Goal: Task Accomplishment & Management: Manage account settings

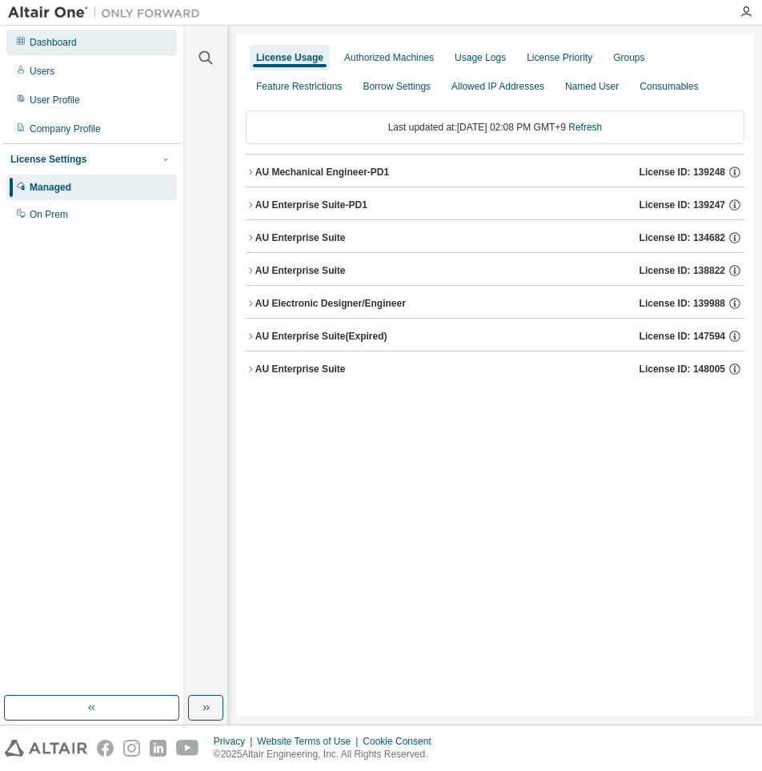
click at [69, 43] on div "Dashboard" at bounding box center [53, 42] width 47 height 13
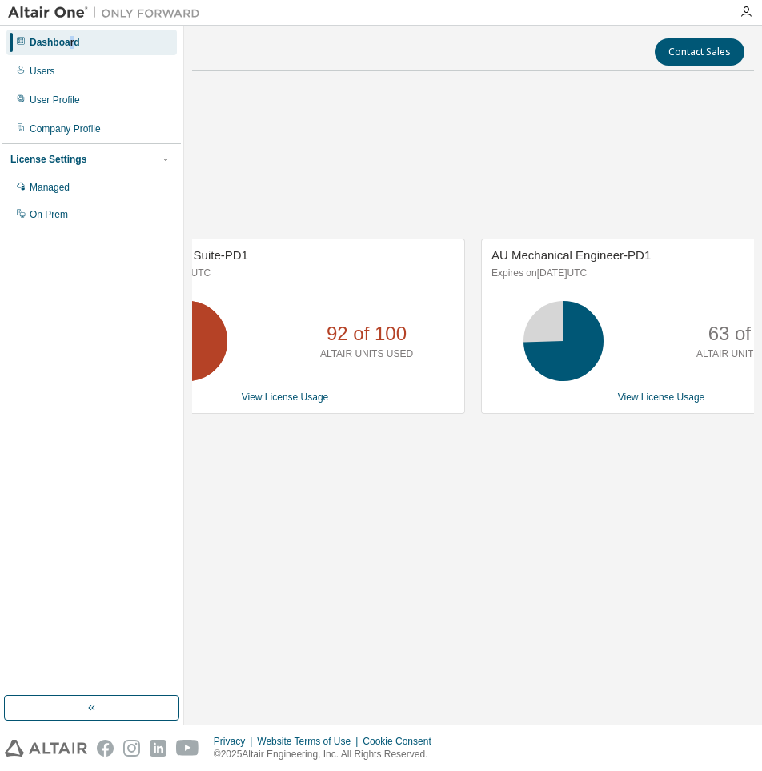
drag, startPoint x: 236, startPoint y: 469, endPoint x: 265, endPoint y: 422, distance: 55.3
click at [237, 469] on div "AU Enterprise Suite-PD1 Expires on [DATE] UTC 92 of 100 ALTAIR UNITS USED View …" at bounding box center [473, 334] width 562 height 501
click at [272, 404] on div "AU Enterprise Suite-PD1 Expires on [DATE] UTC 92 of 100 ALTAIR UNITS USED View …" at bounding box center [285, 326] width 360 height 175
click at [275, 393] on link "View License Usage" at bounding box center [285, 396] width 87 height 11
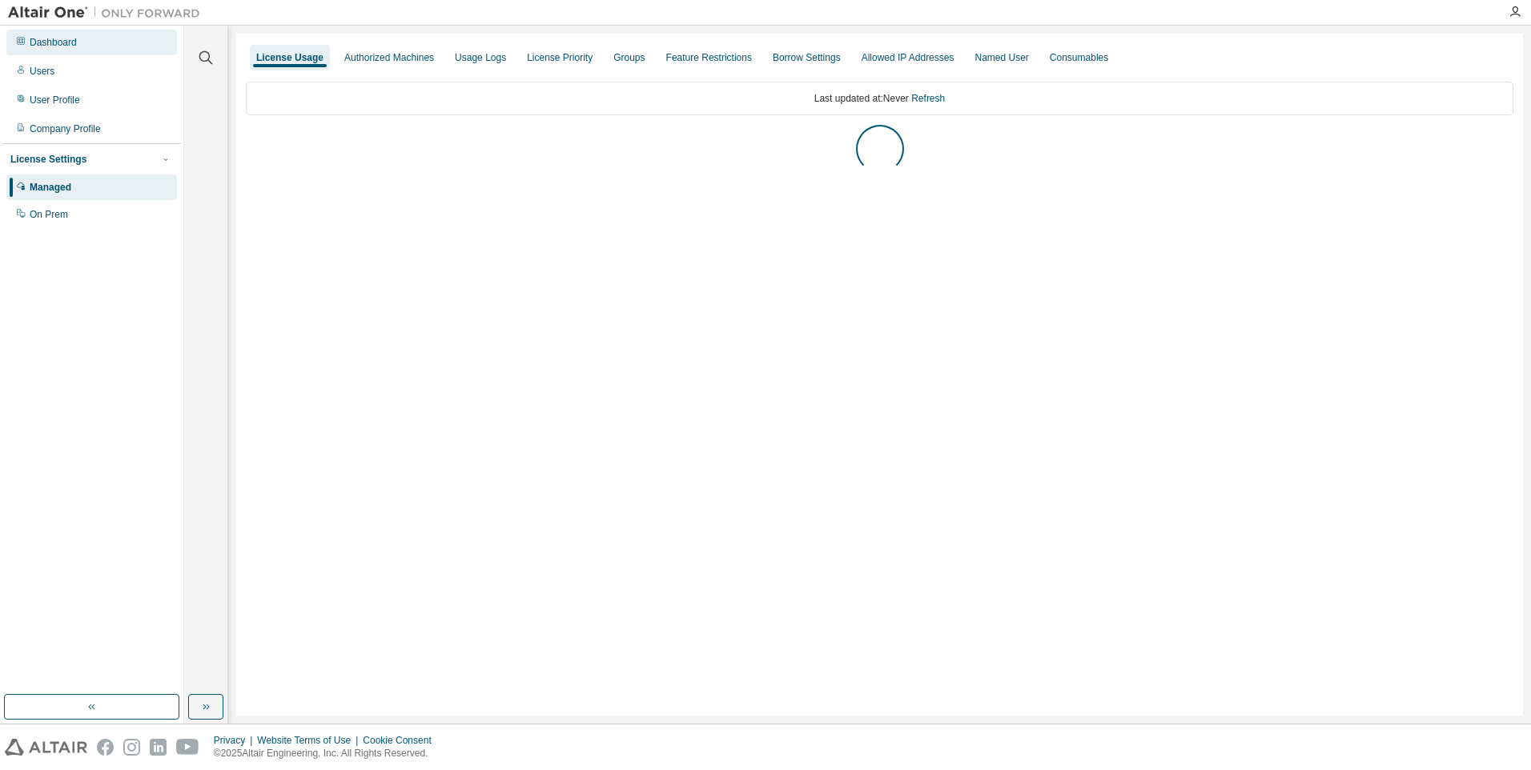
click at [46, 44] on div "Dashboard" at bounding box center [53, 42] width 47 height 13
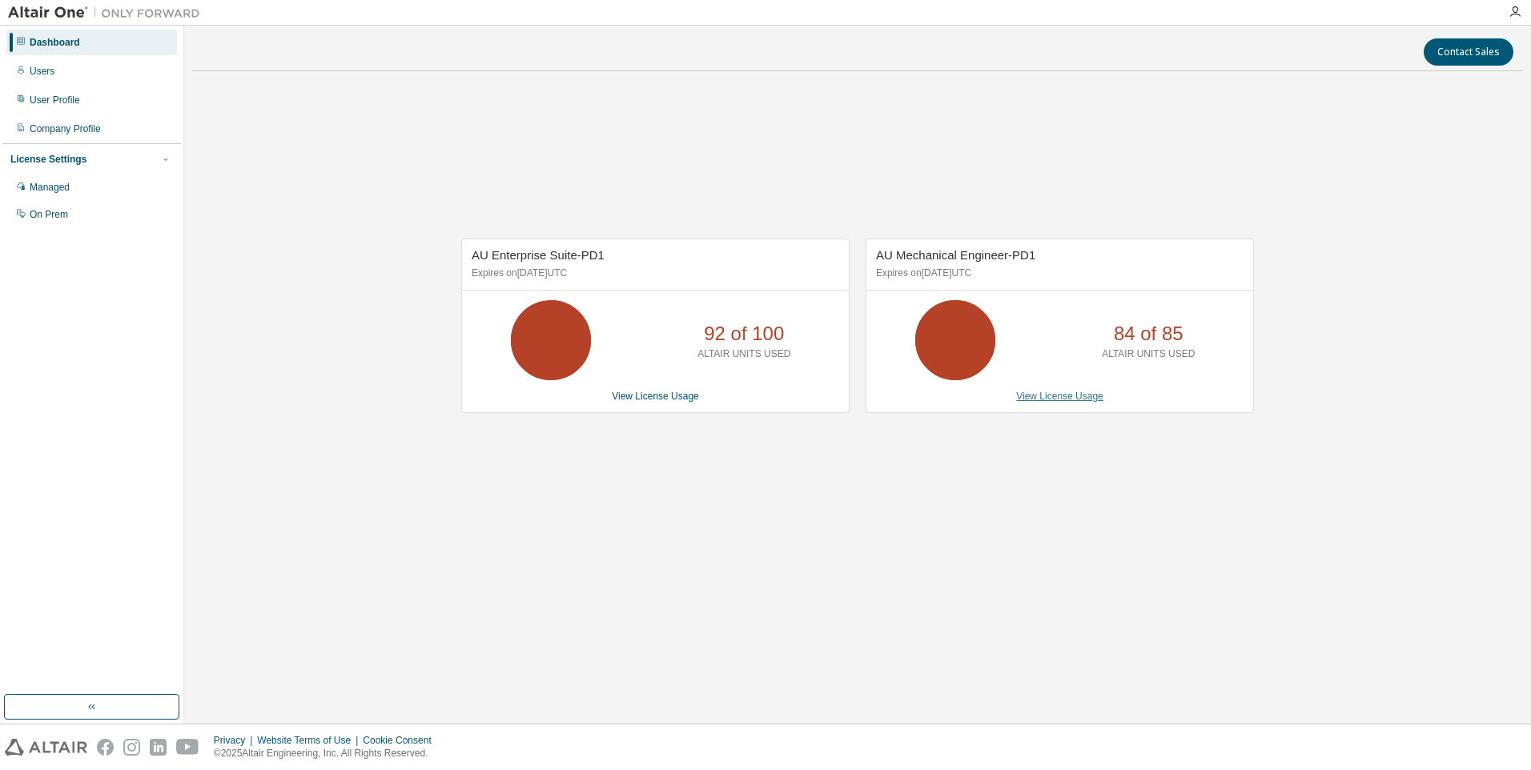
click at [761, 394] on link "View License Usage" at bounding box center [1059, 396] width 87 height 11
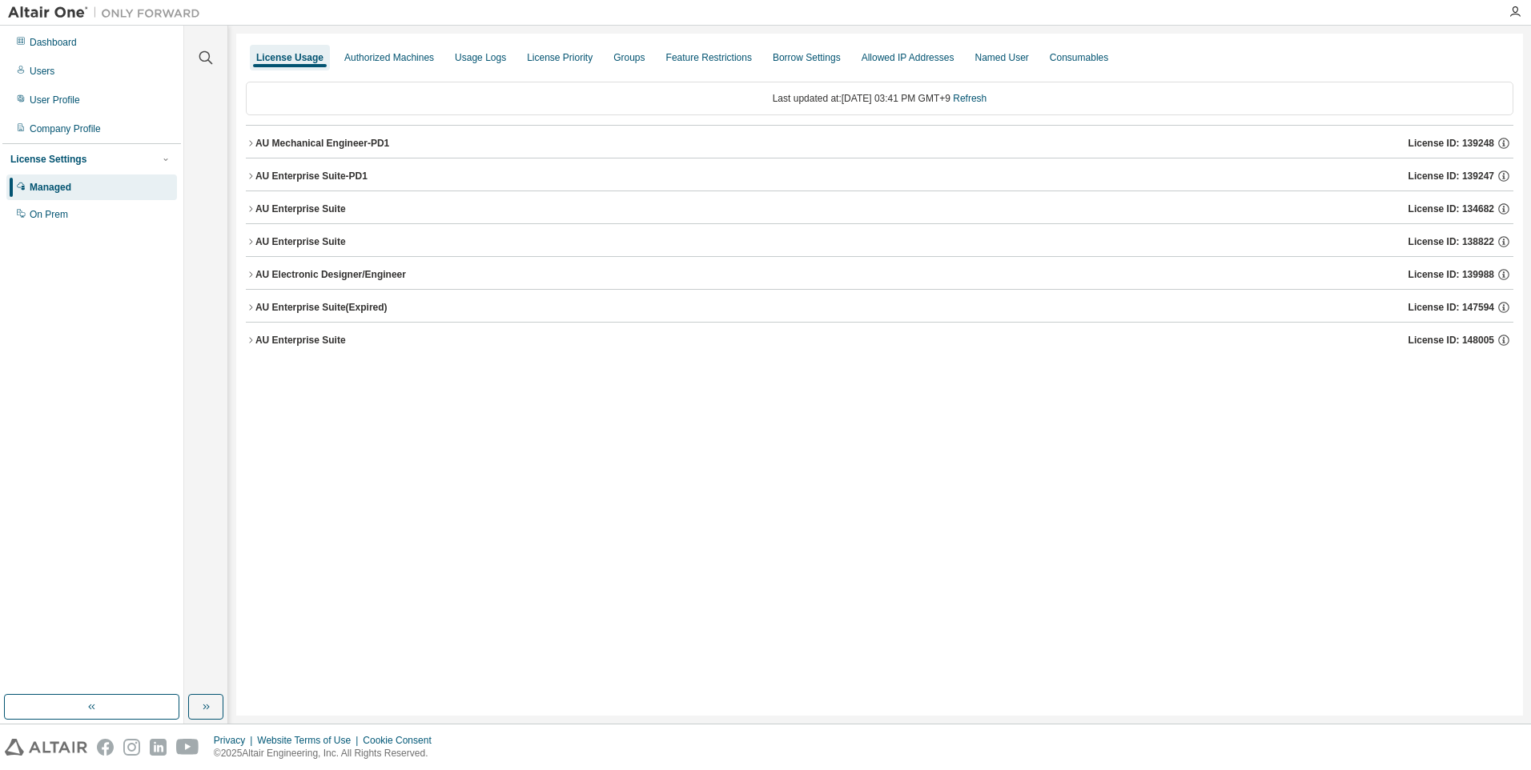
click at [331, 171] on div "AU Enterprise Suite-PD1" at bounding box center [311, 176] width 112 height 13
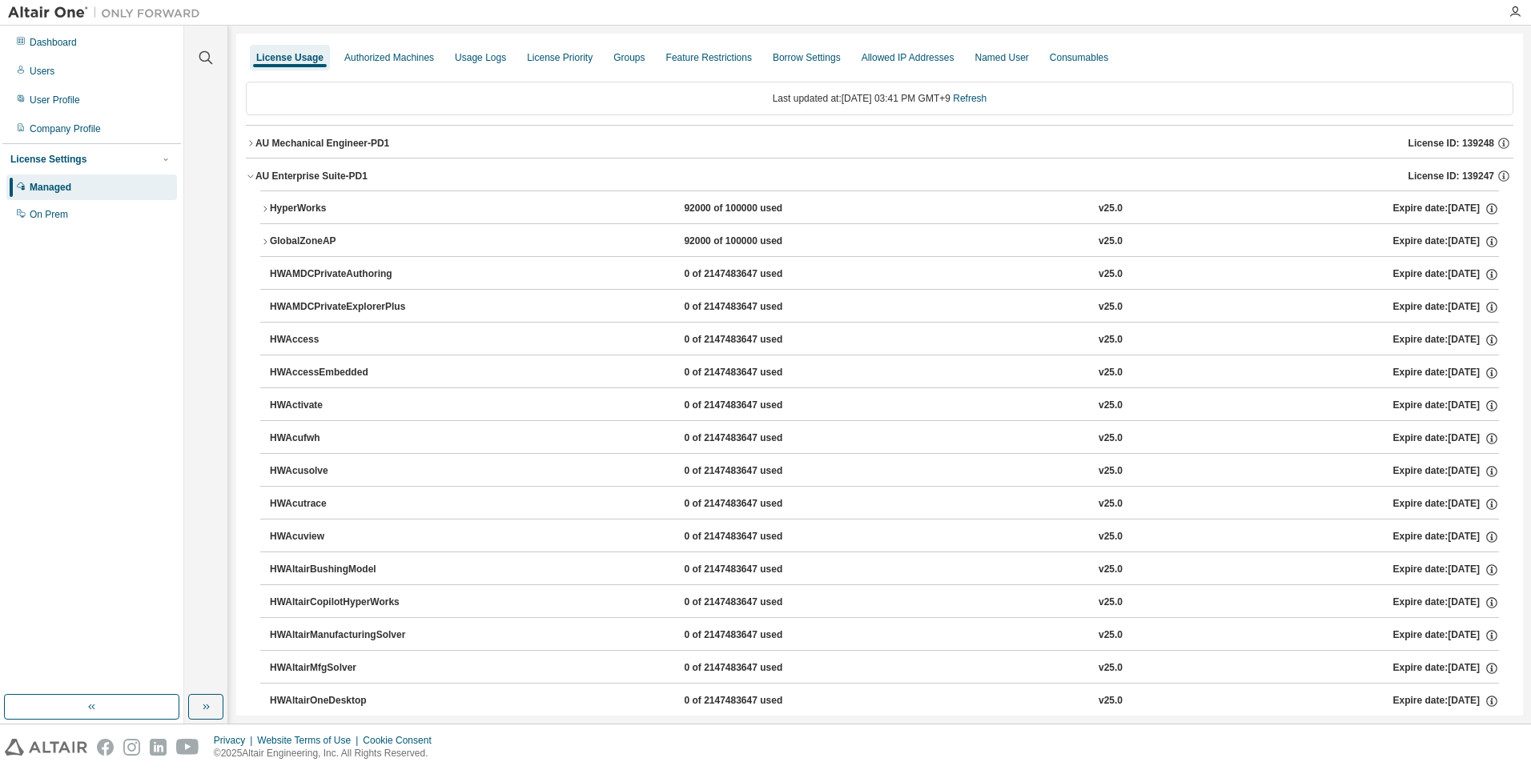
click at [298, 204] on div "HyperWorks" at bounding box center [342, 209] width 144 height 14
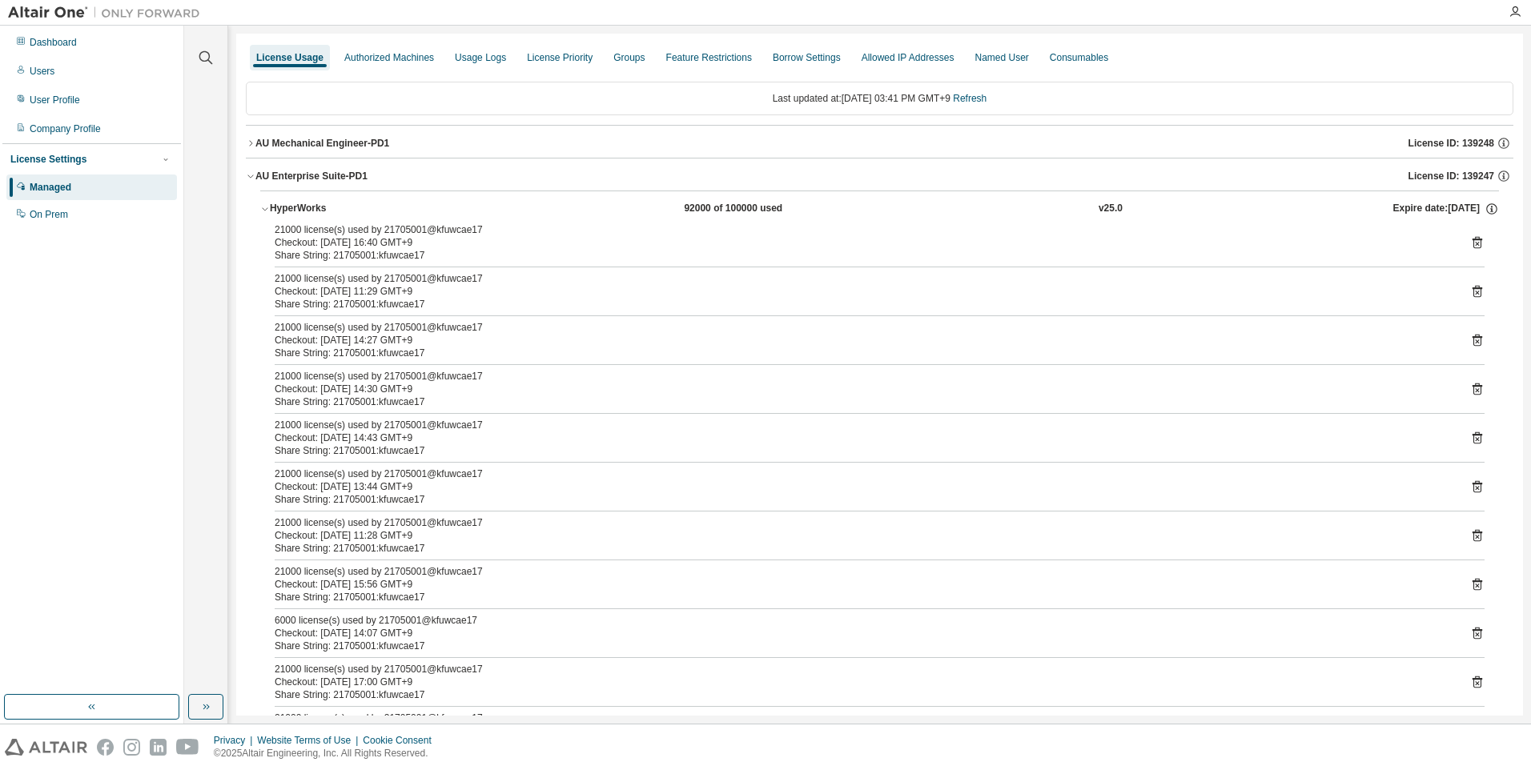
click at [309, 152] on button "AU Mechanical Engineer-PD1 License ID: 139248" at bounding box center [879, 143] width 1267 height 35
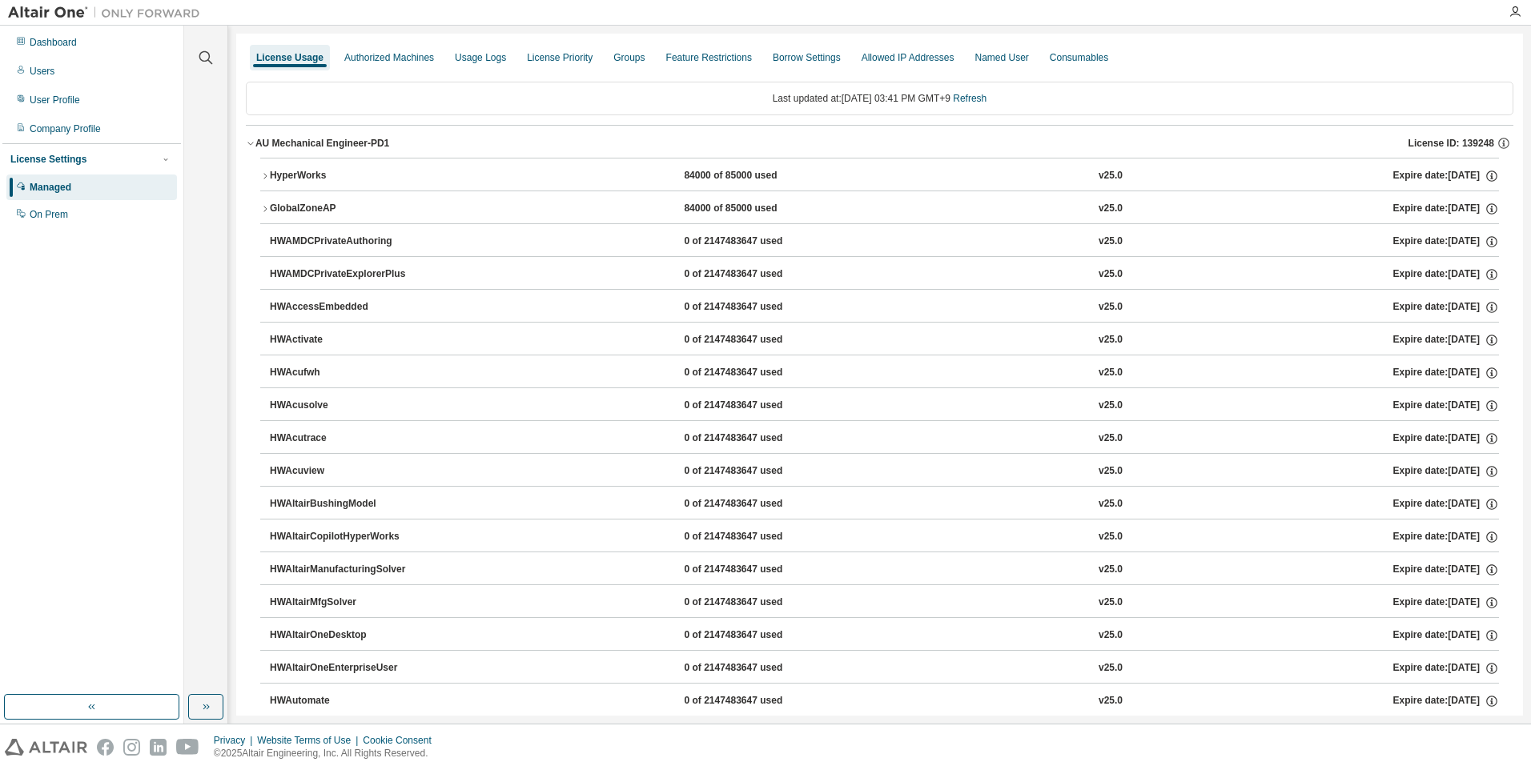
click at [319, 173] on div "HyperWorks" at bounding box center [342, 176] width 144 height 14
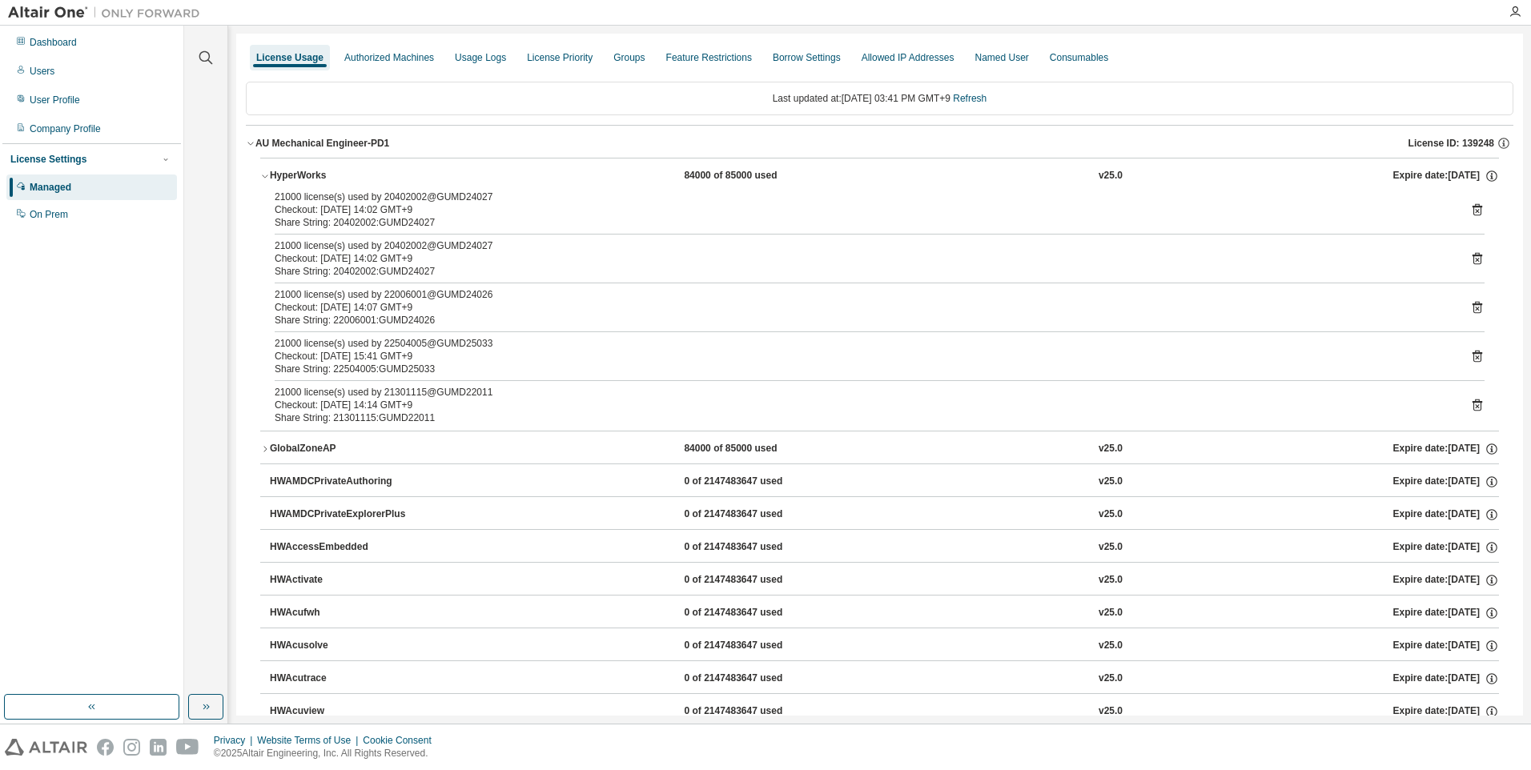
click at [320, 444] on div "GlobalZoneAP" at bounding box center [342, 449] width 144 height 14
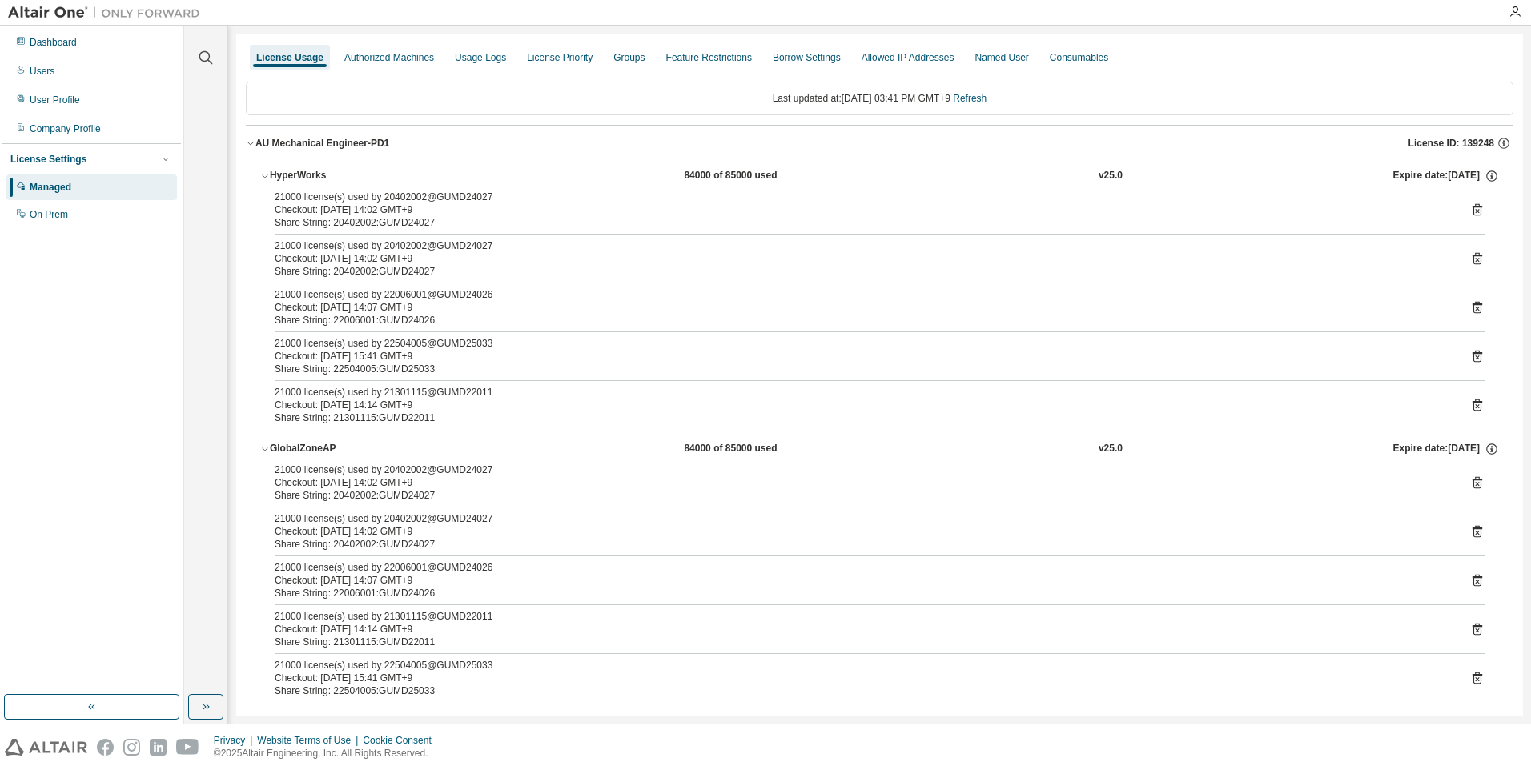
drag, startPoint x: 319, startPoint y: 442, endPoint x: 321, endPoint y: 427, distance: 15.4
click at [319, 444] on div "GlobalZoneAP" at bounding box center [342, 449] width 144 height 14
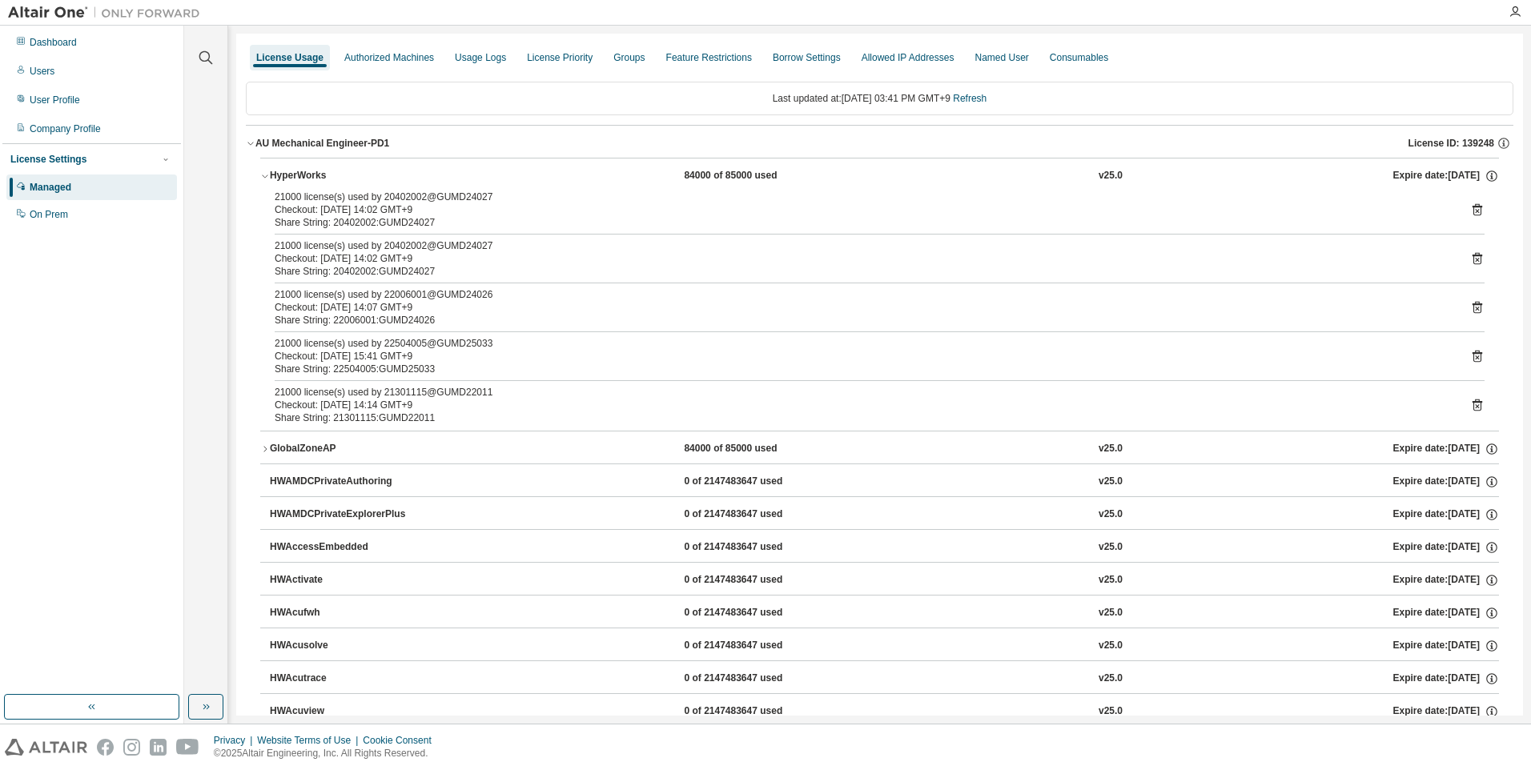
click at [287, 146] on div "AU Mechanical Engineer-PD1" at bounding box center [322, 143] width 134 height 13
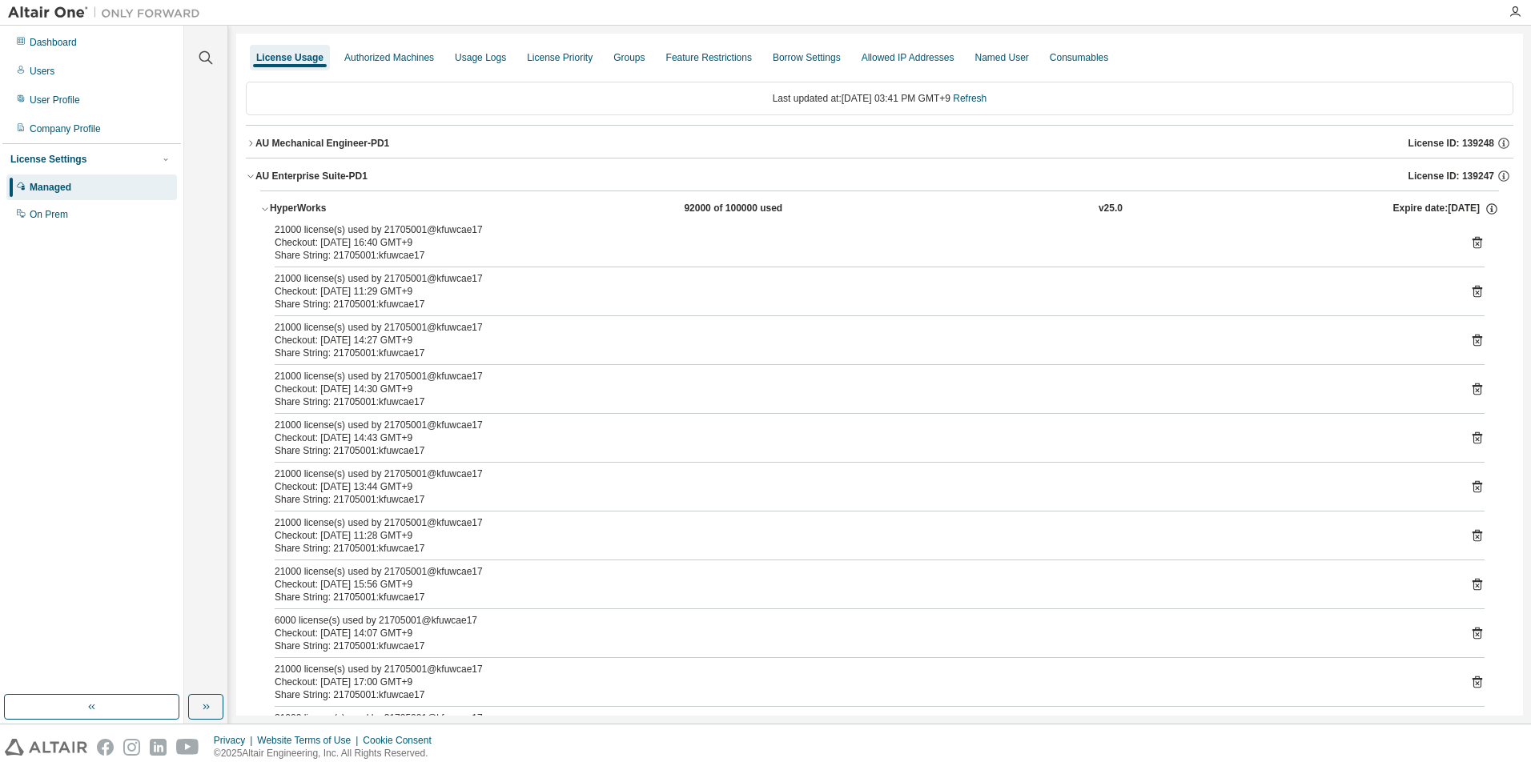
click at [311, 207] on div "HyperWorks" at bounding box center [342, 209] width 144 height 14
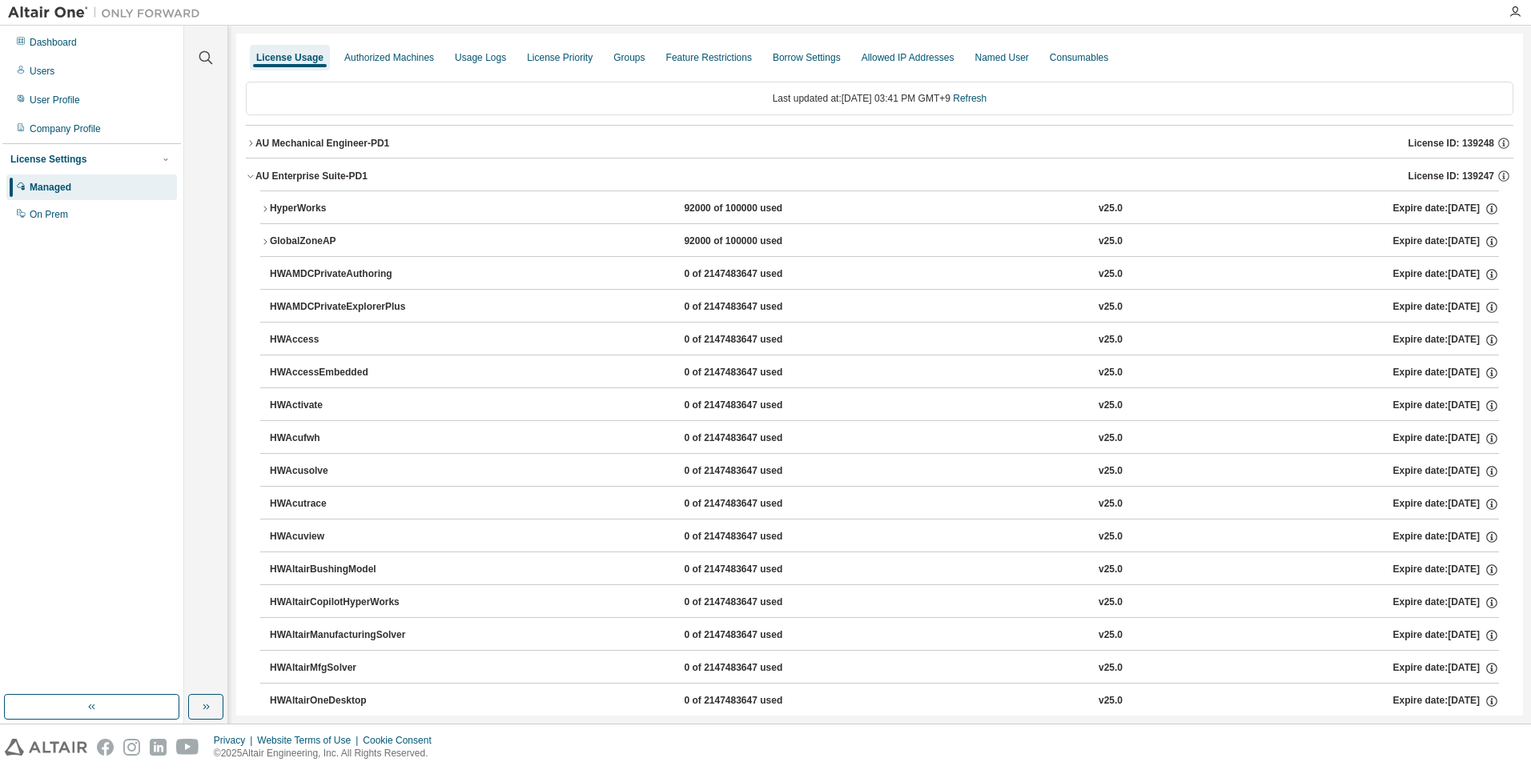
click at [300, 207] on div "HyperWorks" at bounding box center [342, 209] width 144 height 14
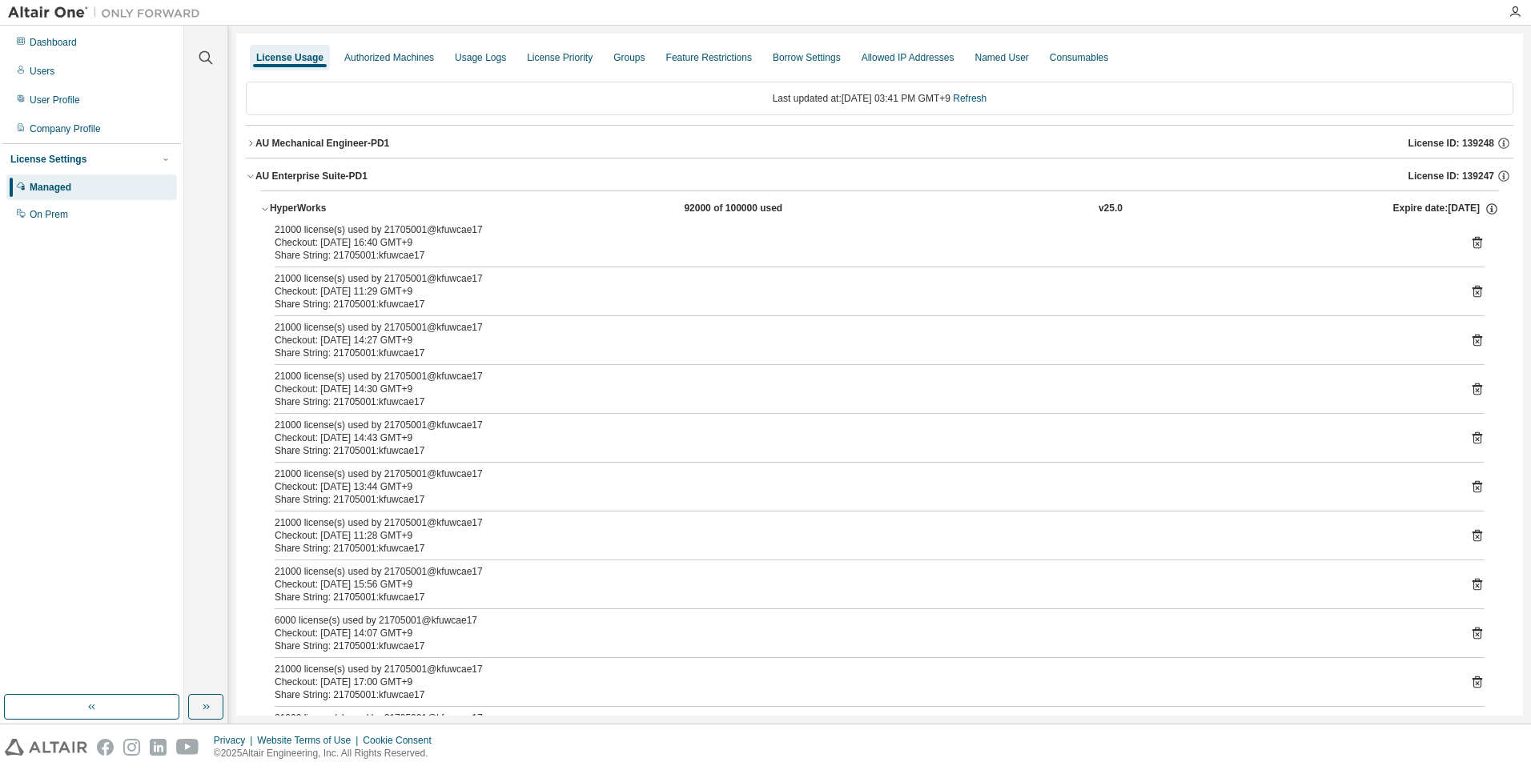
click at [307, 213] on div "HyperWorks" at bounding box center [342, 209] width 144 height 14
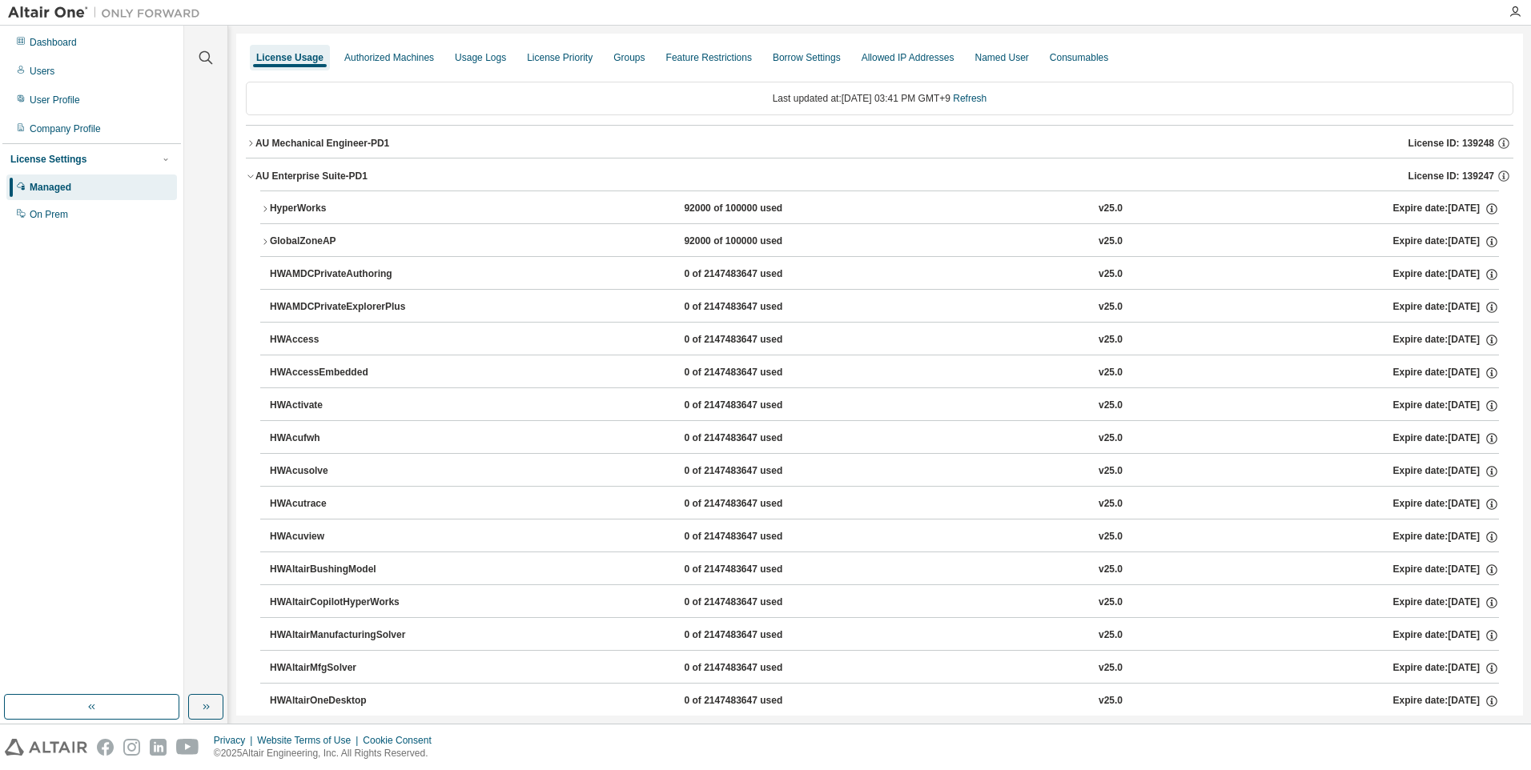
click at [329, 146] on div "AU Mechanical Engineer-PD1" at bounding box center [322, 143] width 134 height 13
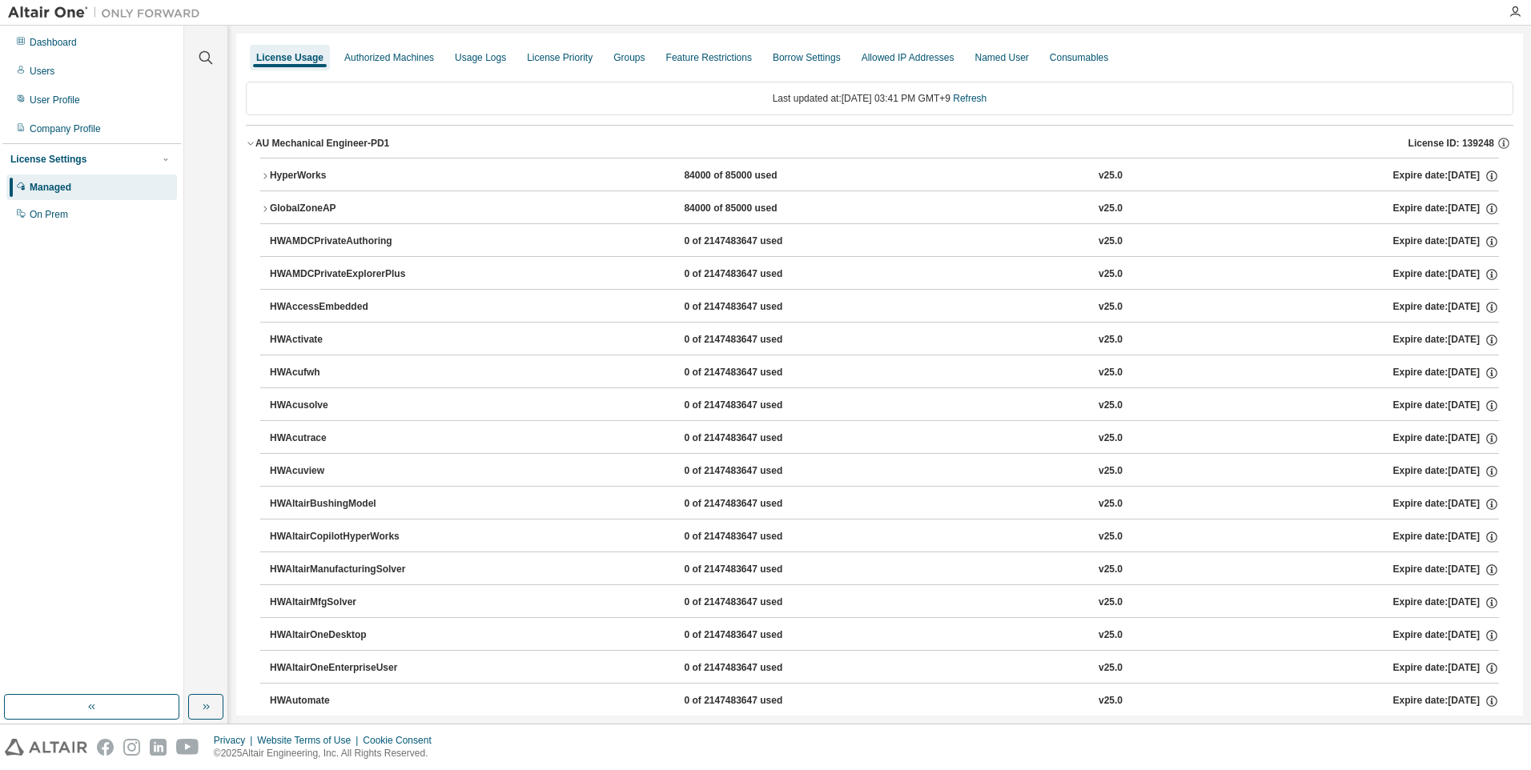
click at [327, 171] on div "HyperWorks" at bounding box center [342, 176] width 144 height 14
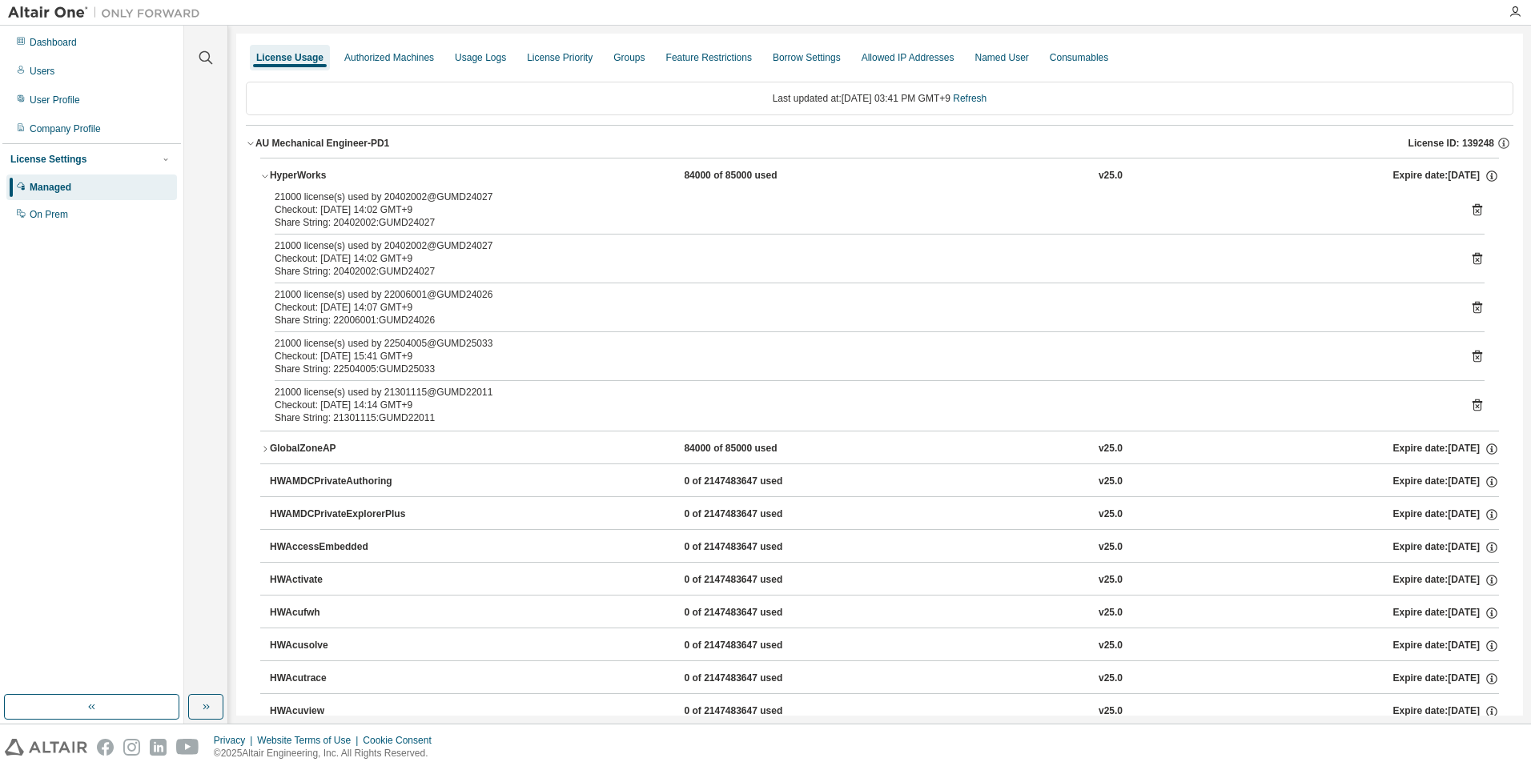
click at [291, 445] on div "GlobalZoneAP" at bounding box center [342, 449] width 144 height 14
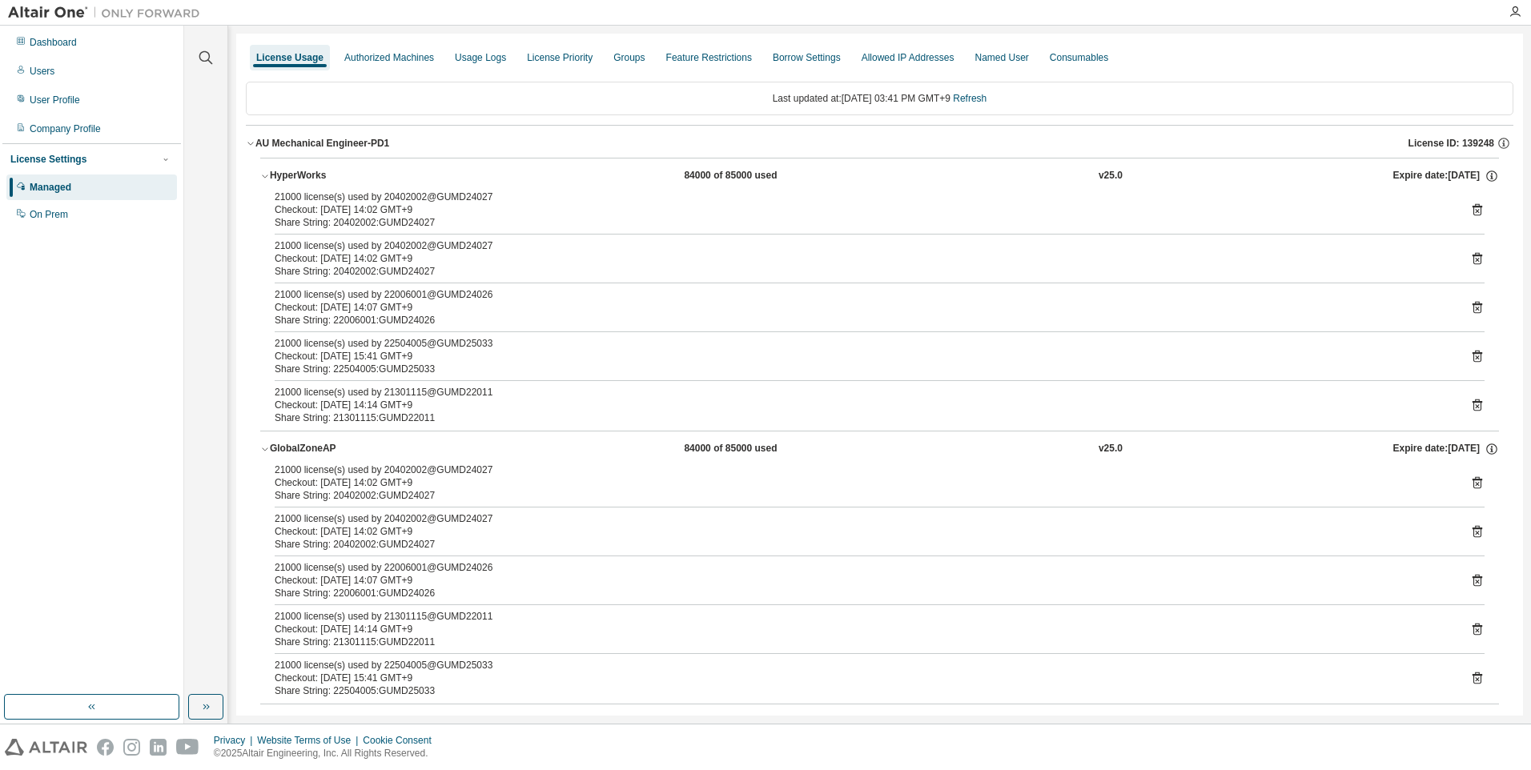
click at [263, 181] on button "HyperWorks 84000 of 85000 used v25.0 Expire date: [DATE]" at bounding box center [879, 176] width 1238 height 35
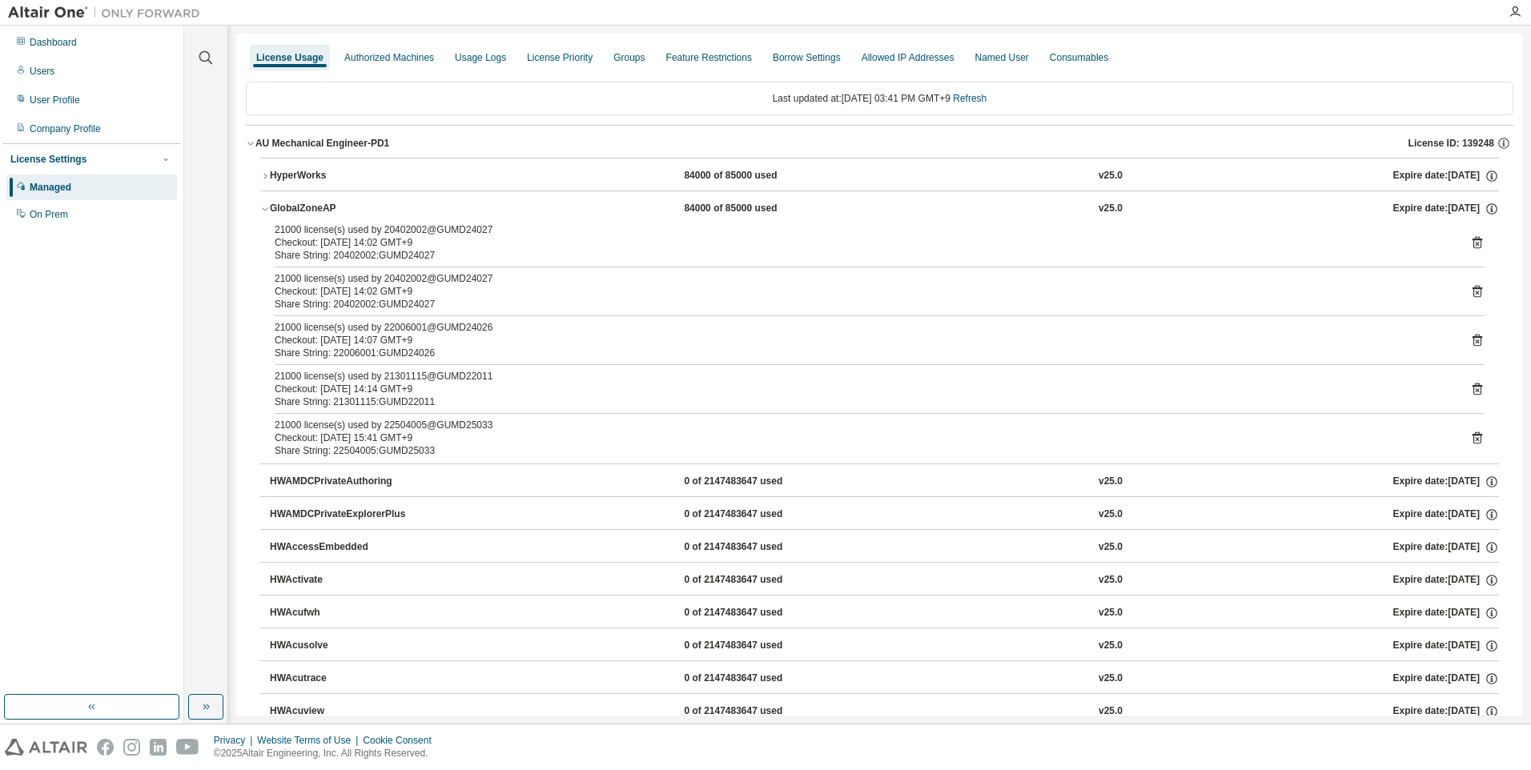
click at [263, 209] on icon "button" at bounding box center [265, 209] width 10 height 10
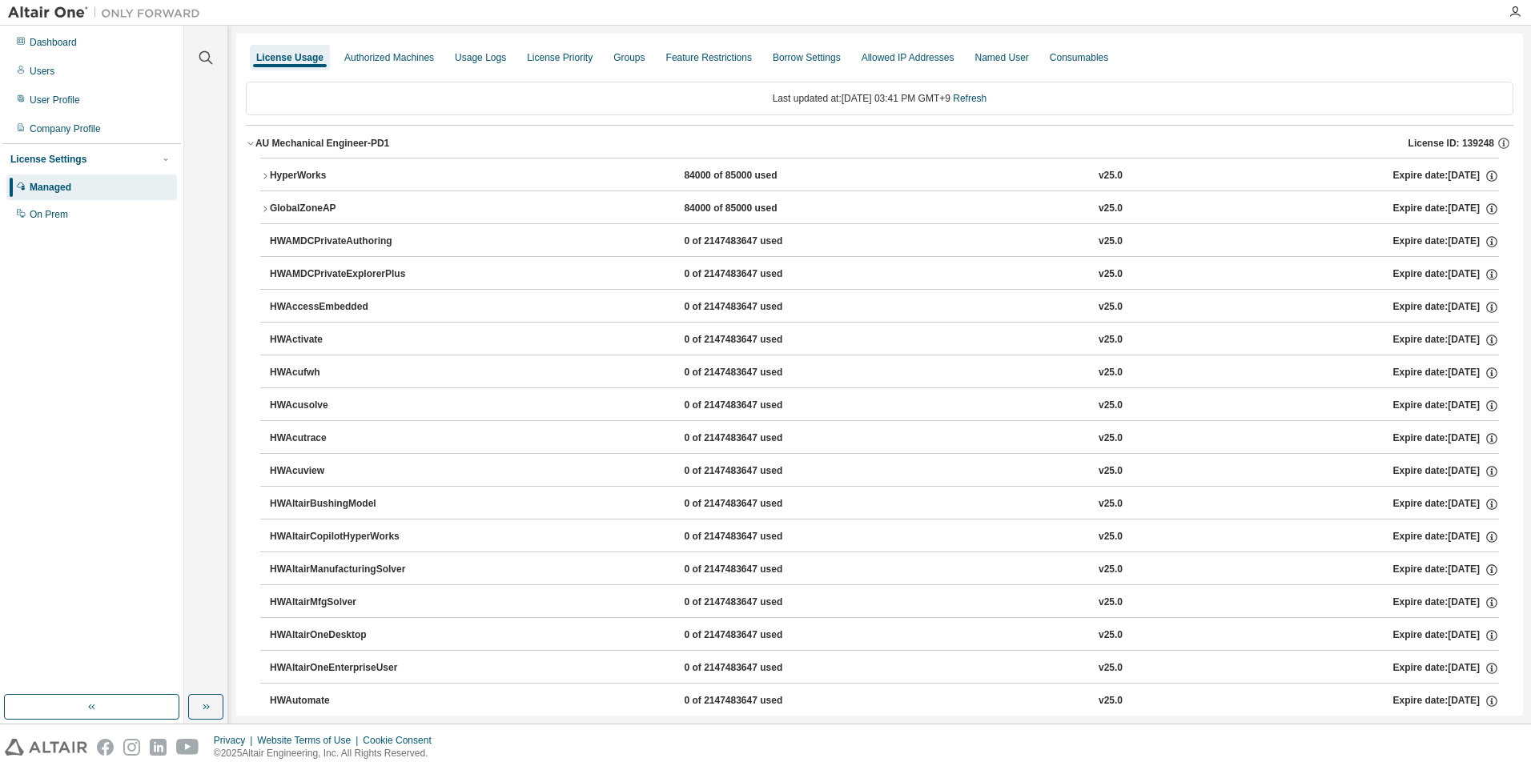
click at [250, 148] on button "AU Mechanical Engineer-PD1 License ID: 139248" at bounding box center [879, 143] width 1267 height 35
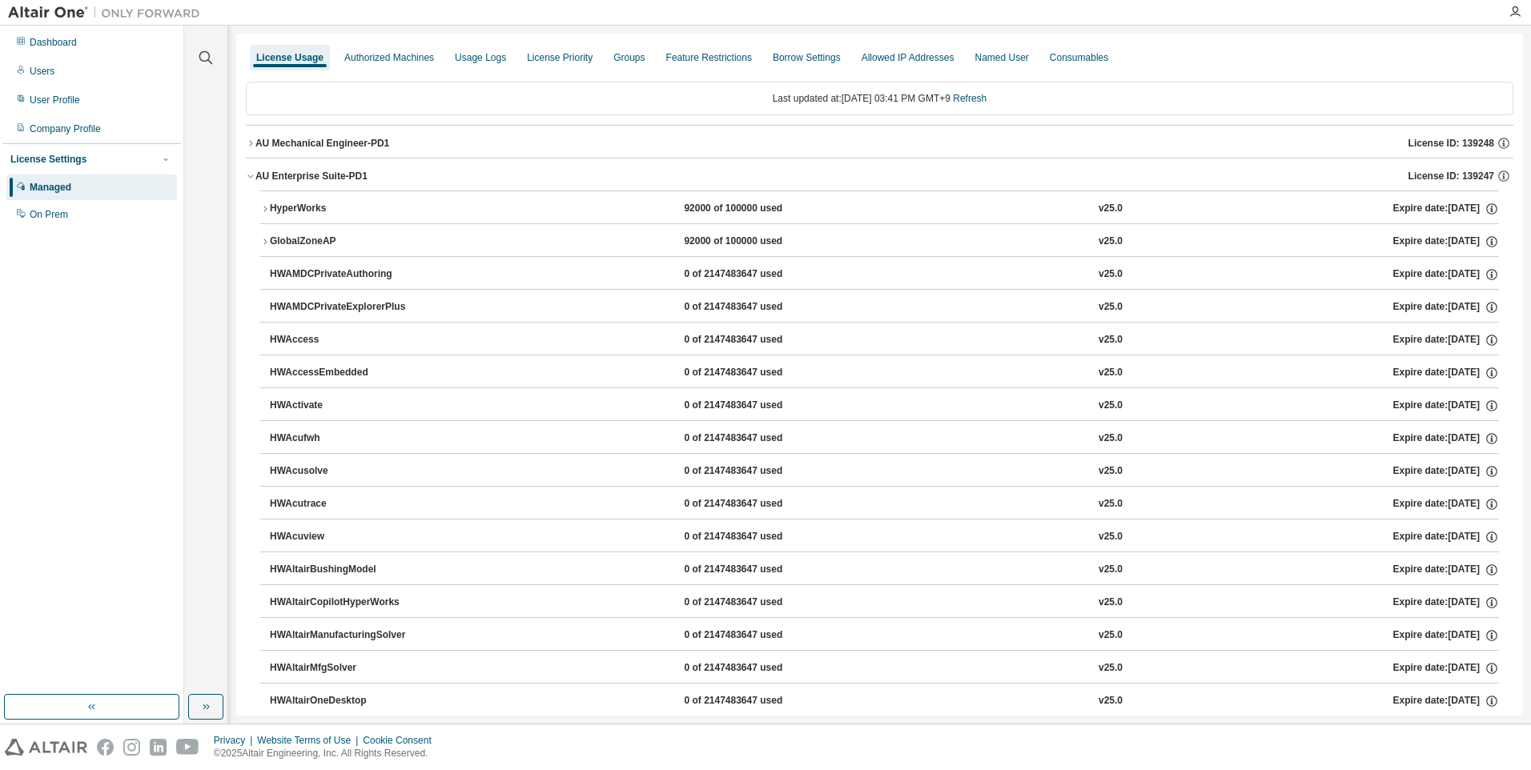
click at [271, 211] on div "HyperWorks" at bounding box center [342, 209] width 144 height 14
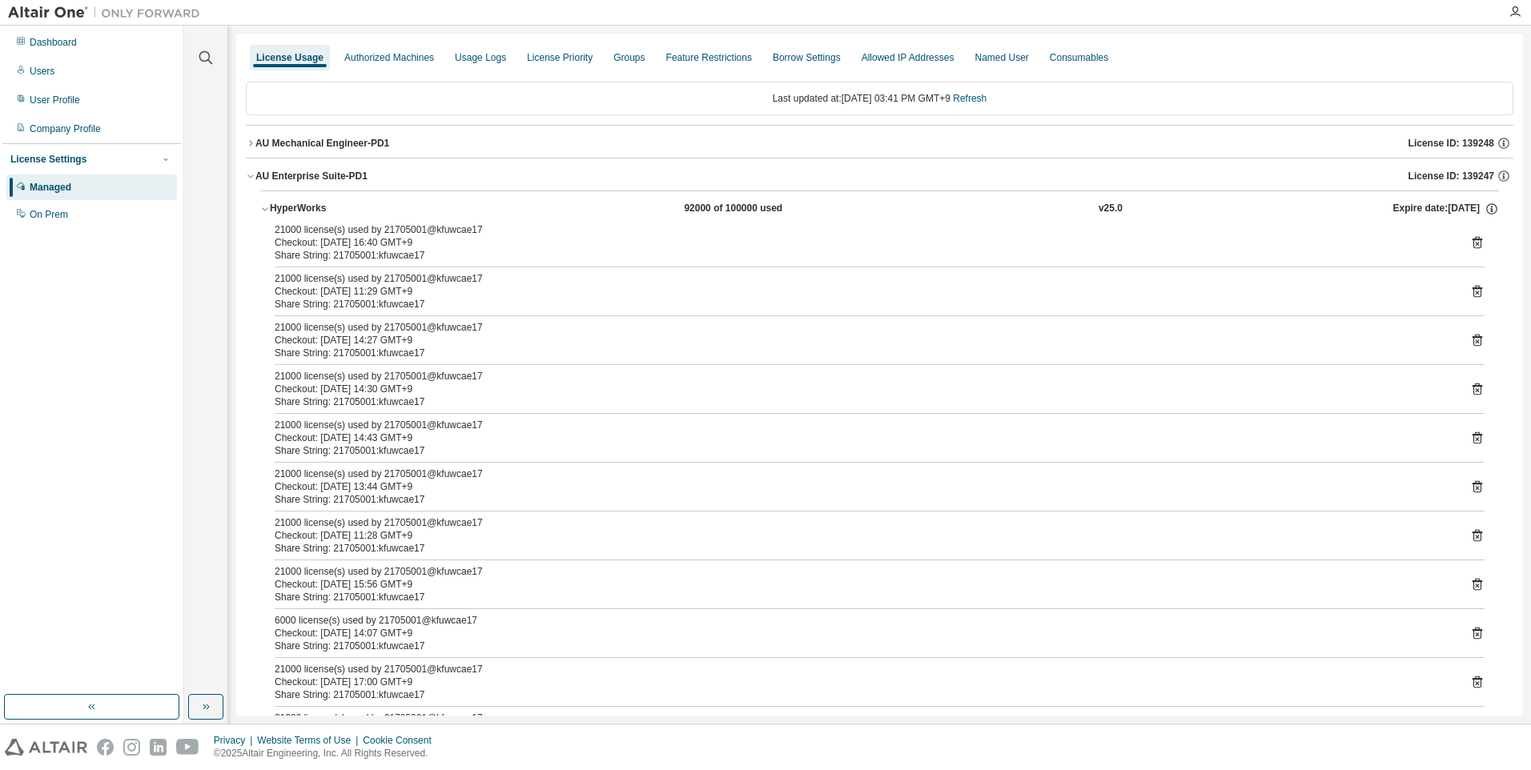
click at [356, 143] on div "AU Mechanical Engineer-PD1" at bounding box center [322, 143] width 134 height 13
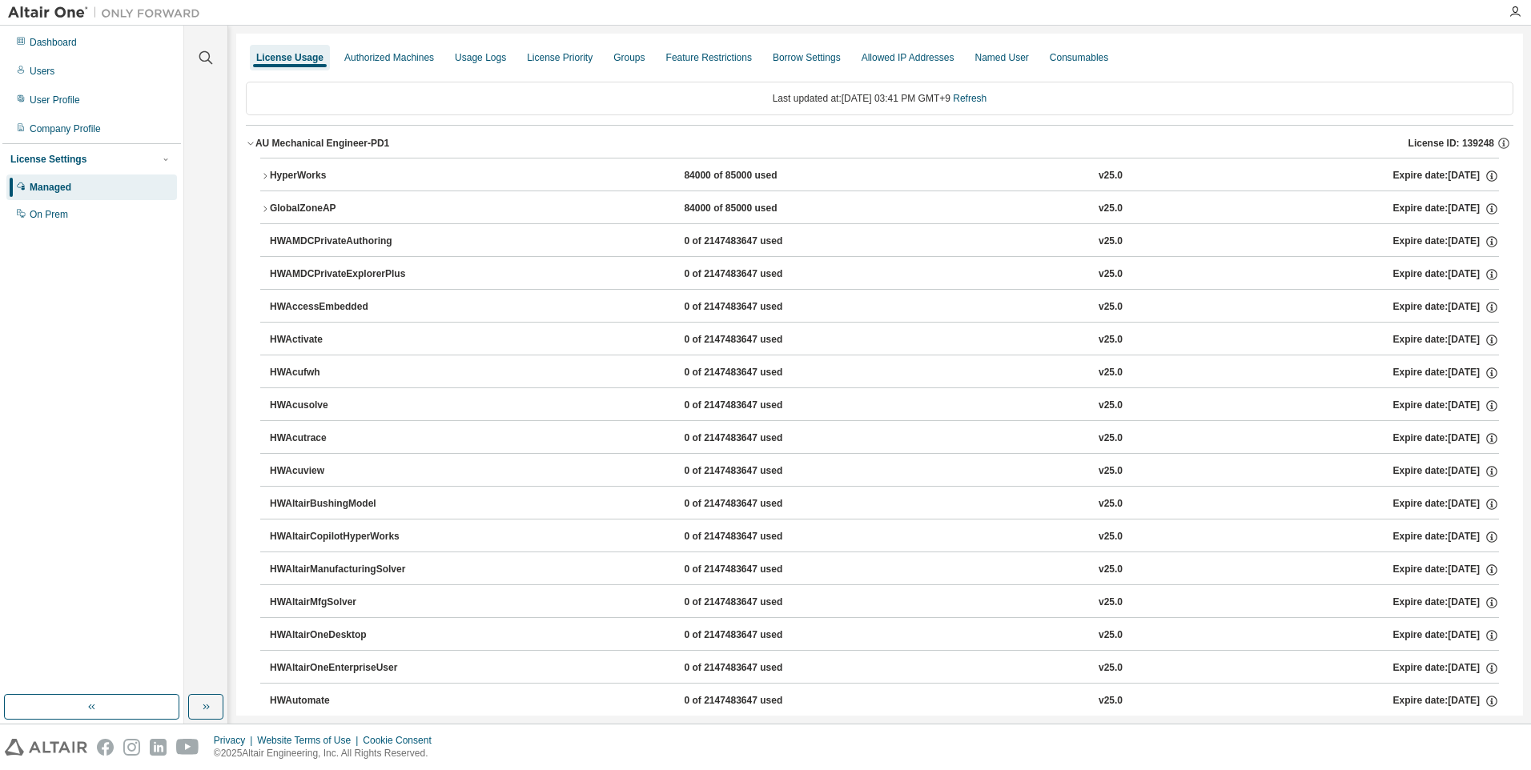
click at [327, 177] on div "HyperWorks" at bounding box center [342, 176] width 144 height 14
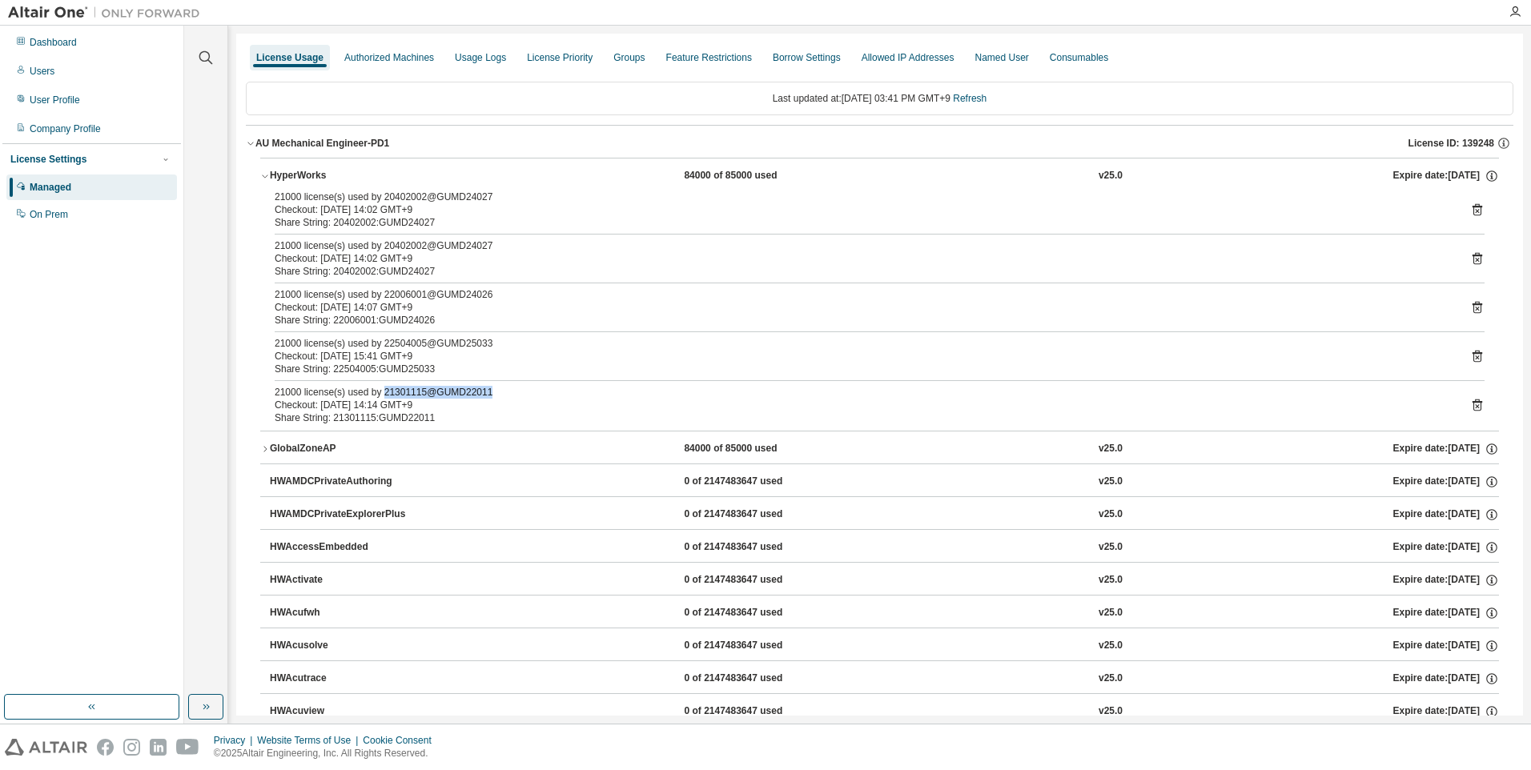
drag, startPoint x: 493, startPoint y: 390, endPoint x: 381, endPoint y: 393, distance: 112.1
click at [381, 393] on div "21000 license(s) used by 21301115@GUMD22011" at bounding box center [860, 392] width 1171 height 13
copy div "21301115@GUMD22011"
click at [573, 403] on div "Checkout: [DATE] 14:14 GMT+9" at bounding box center [860, 405] width 1171 height 13
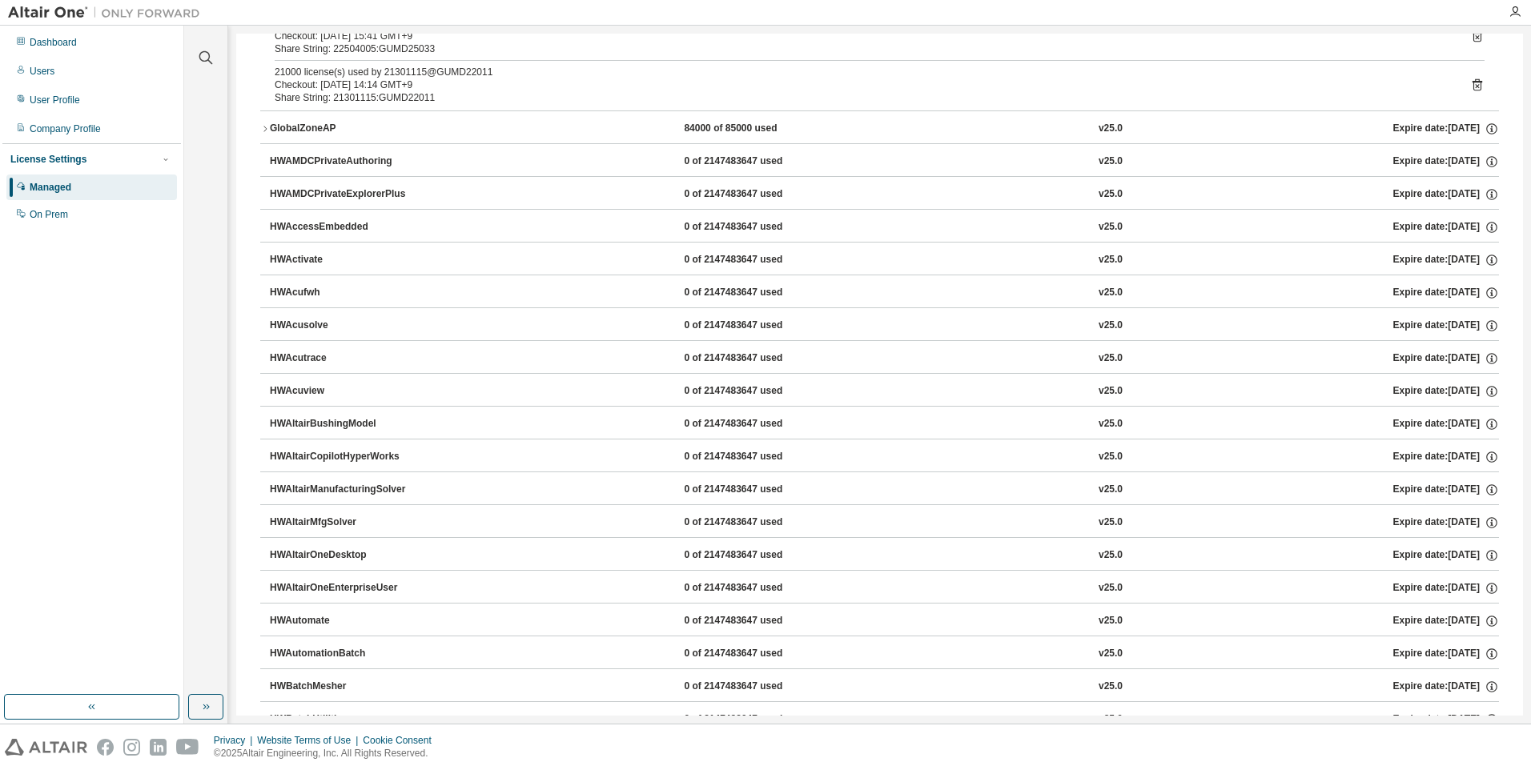
scroll to position [80, 0]
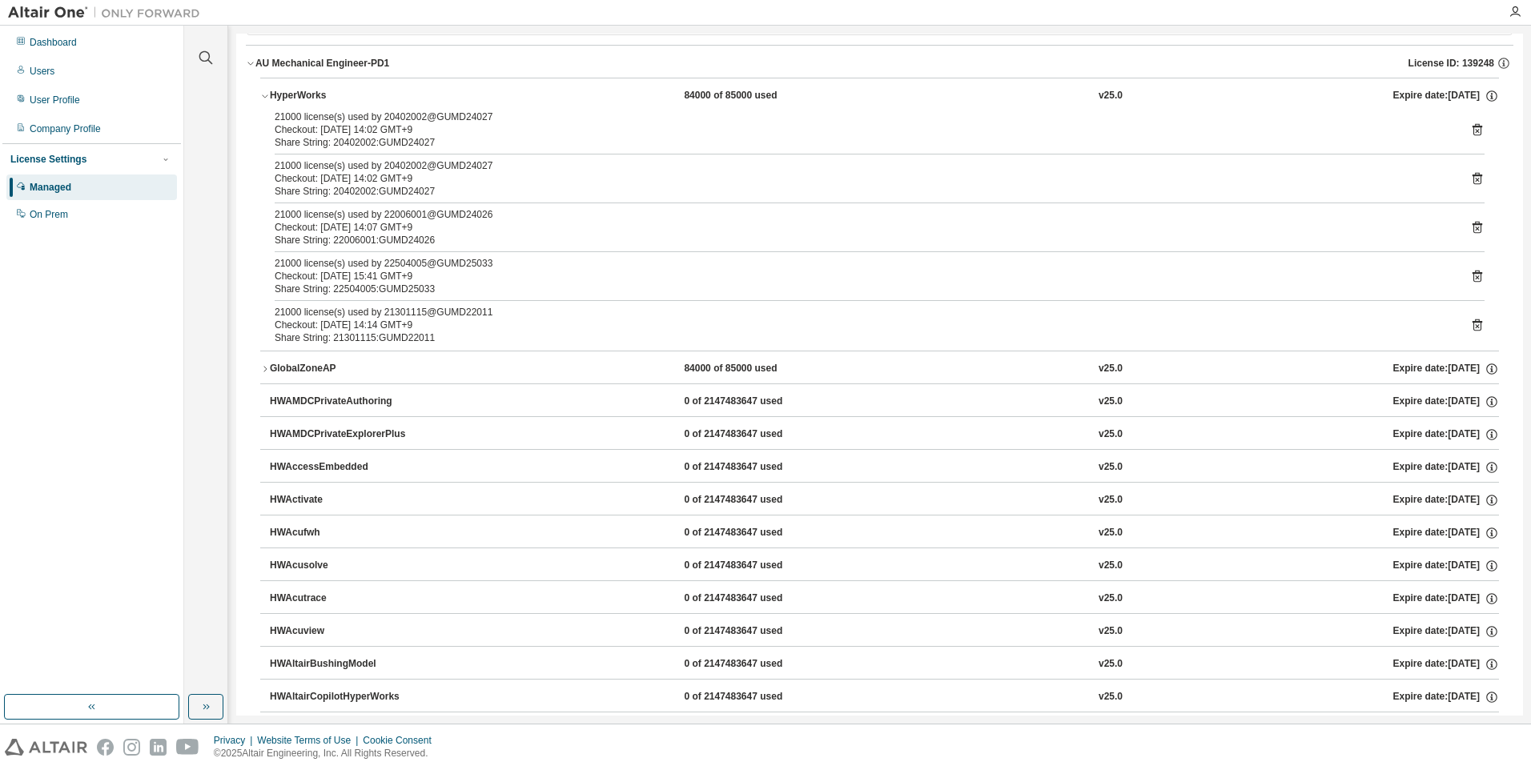
click at [322, 367] on div "GlobalZoneAP" at bounding box center [342, 369] width 144 height 14
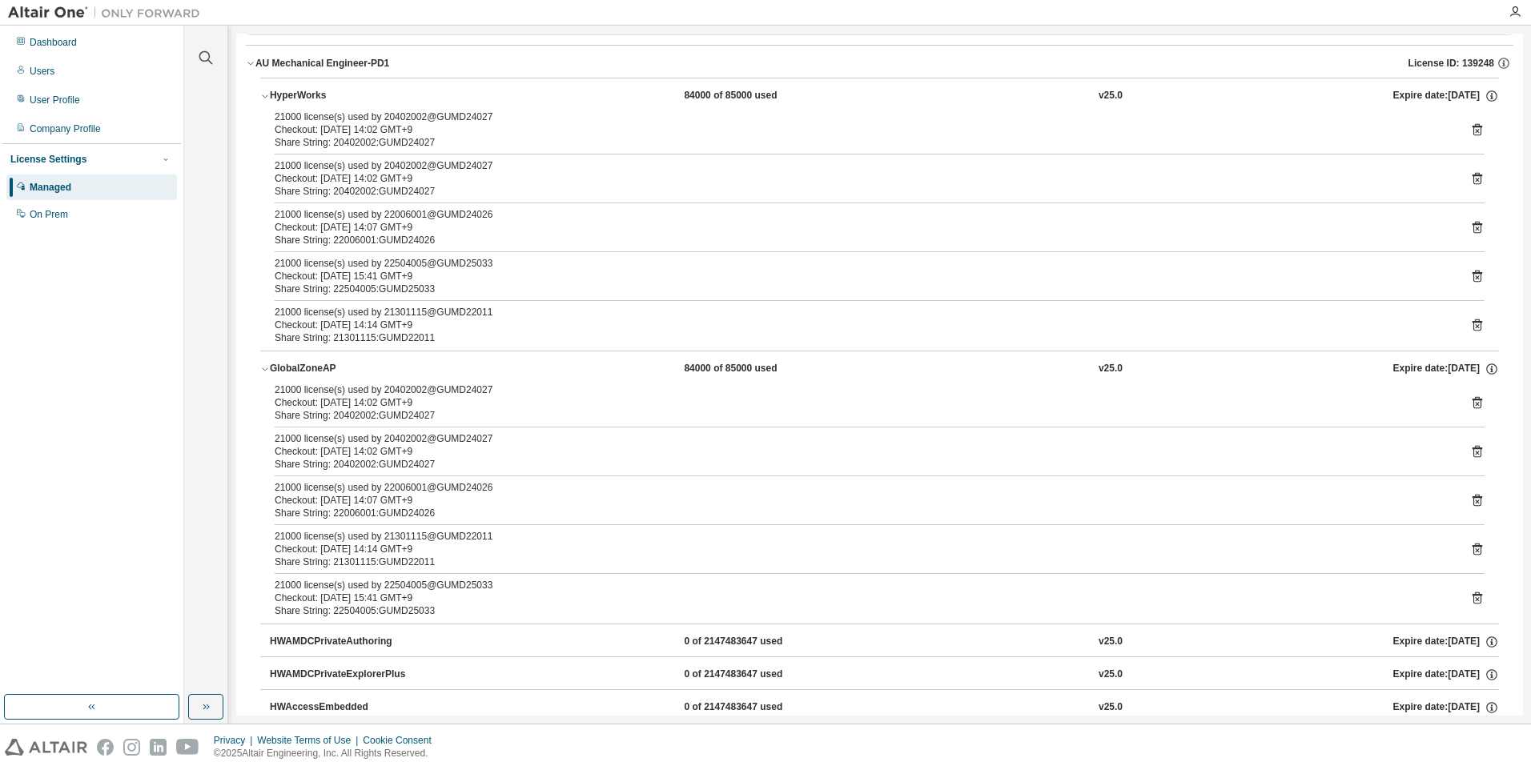
click at [309, 367] on div "GlobalZoneAP" at bounding box center [342, 369] width 144 height 14
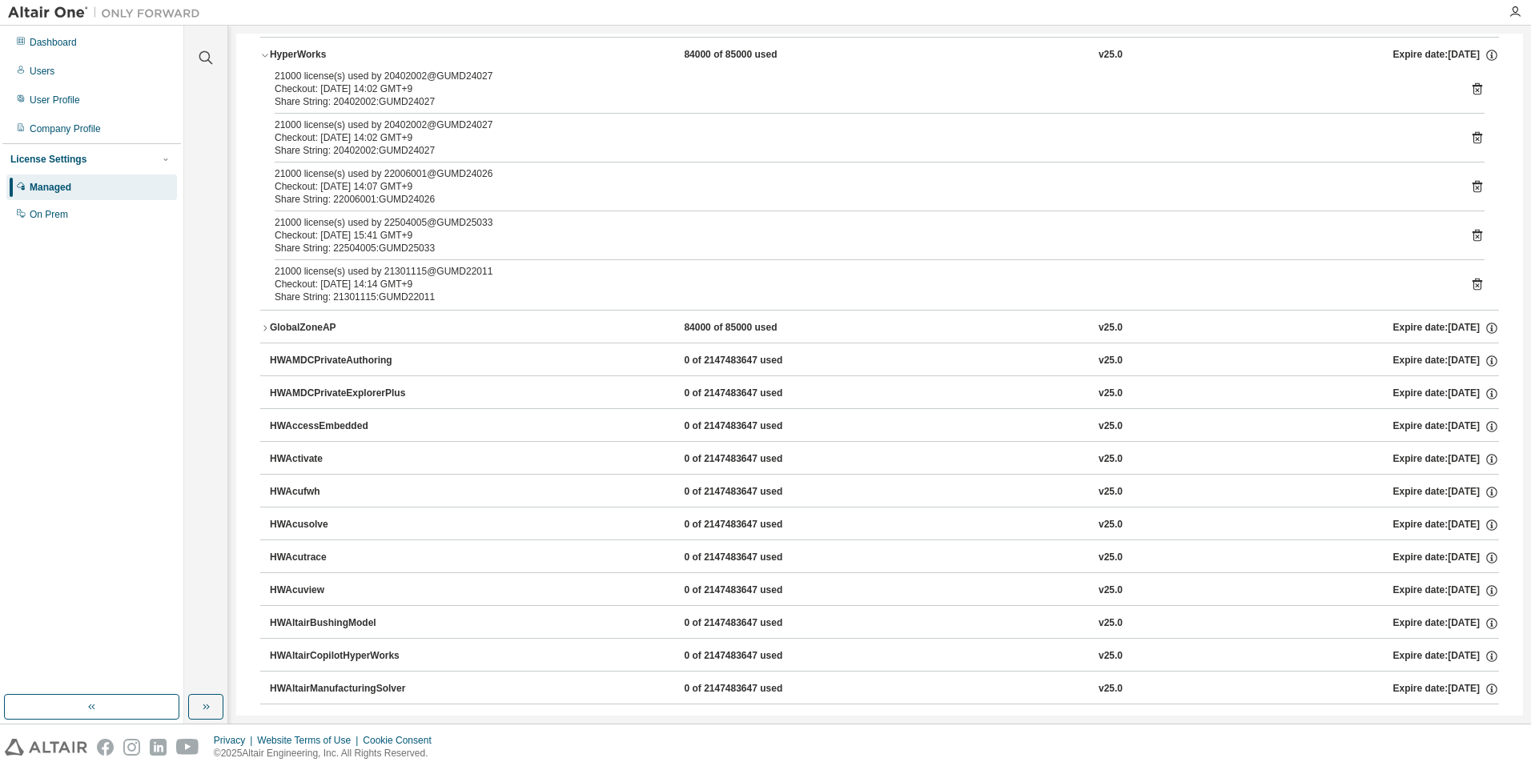
scroll to position [0, 0]
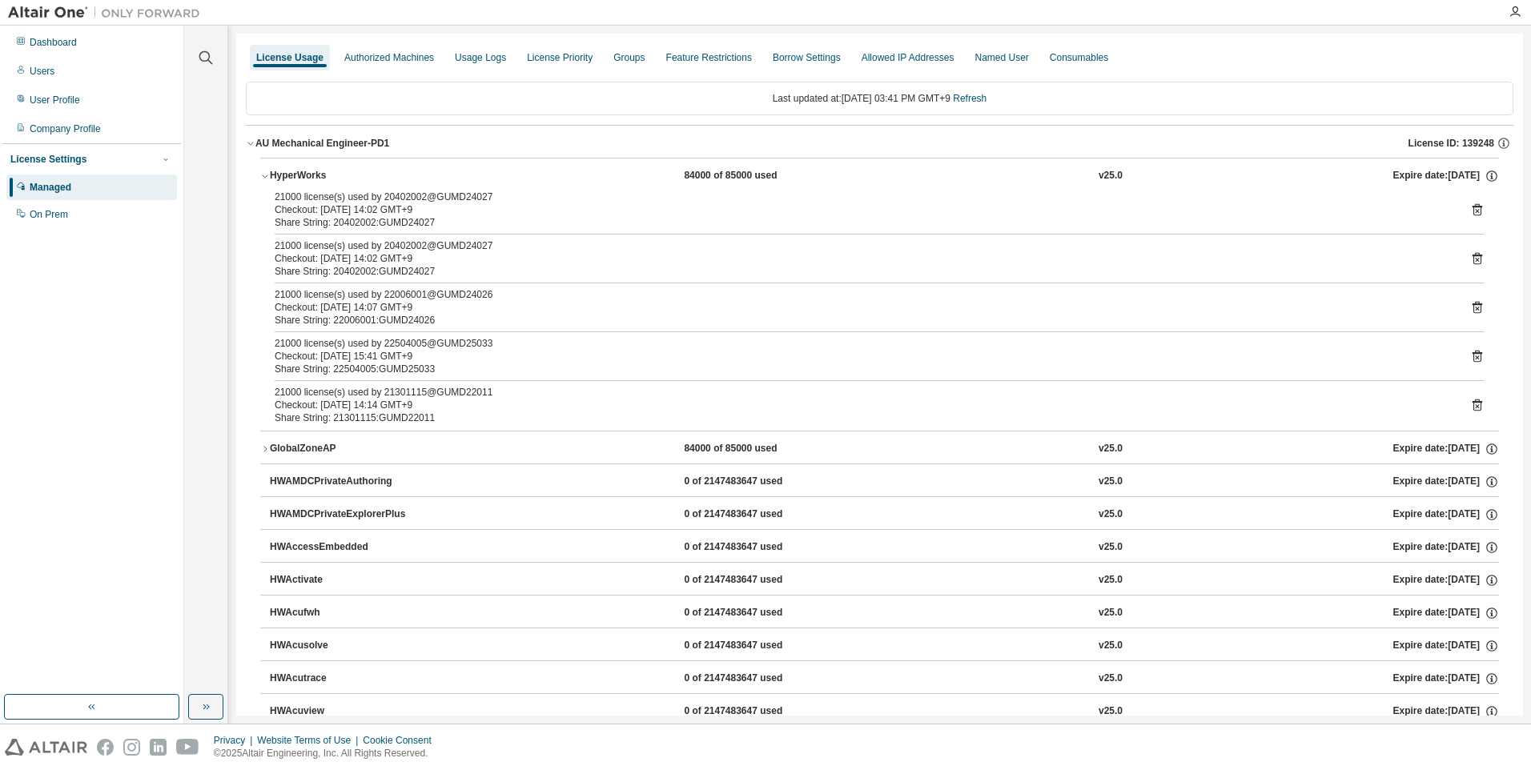
click at [250, 142] on icon "button" at bounding box center [251, 143] width 10 height 10
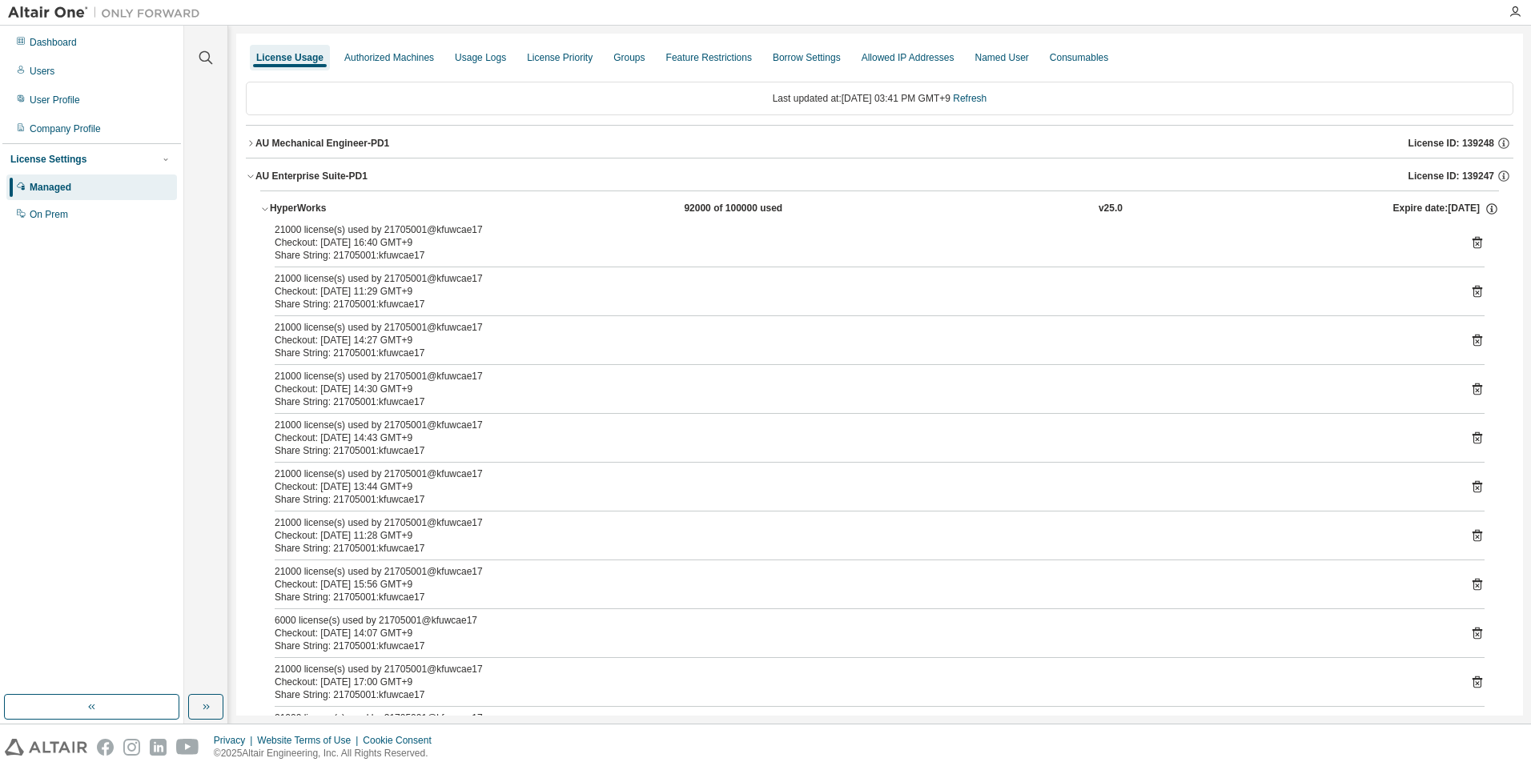
click at [754, 213] on div "92000 of 100000 used" at bounding box center [756, 209] width 144 height 14
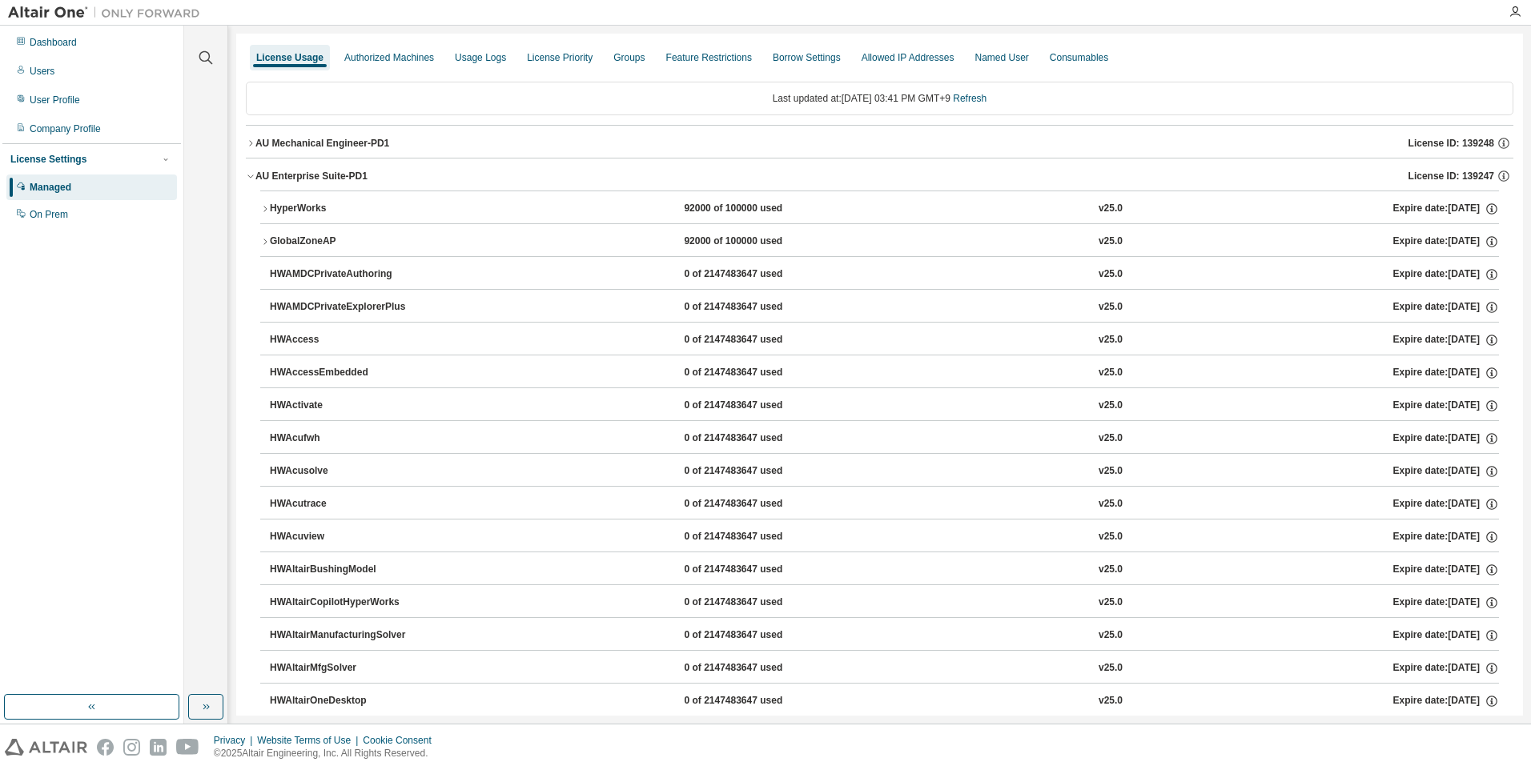
click at [311, 218] on button "HyperWorks 92000 of 100000 used v25.0 Expire date: [DATE]" at bounding box center [879, 208] width 1238 height 35
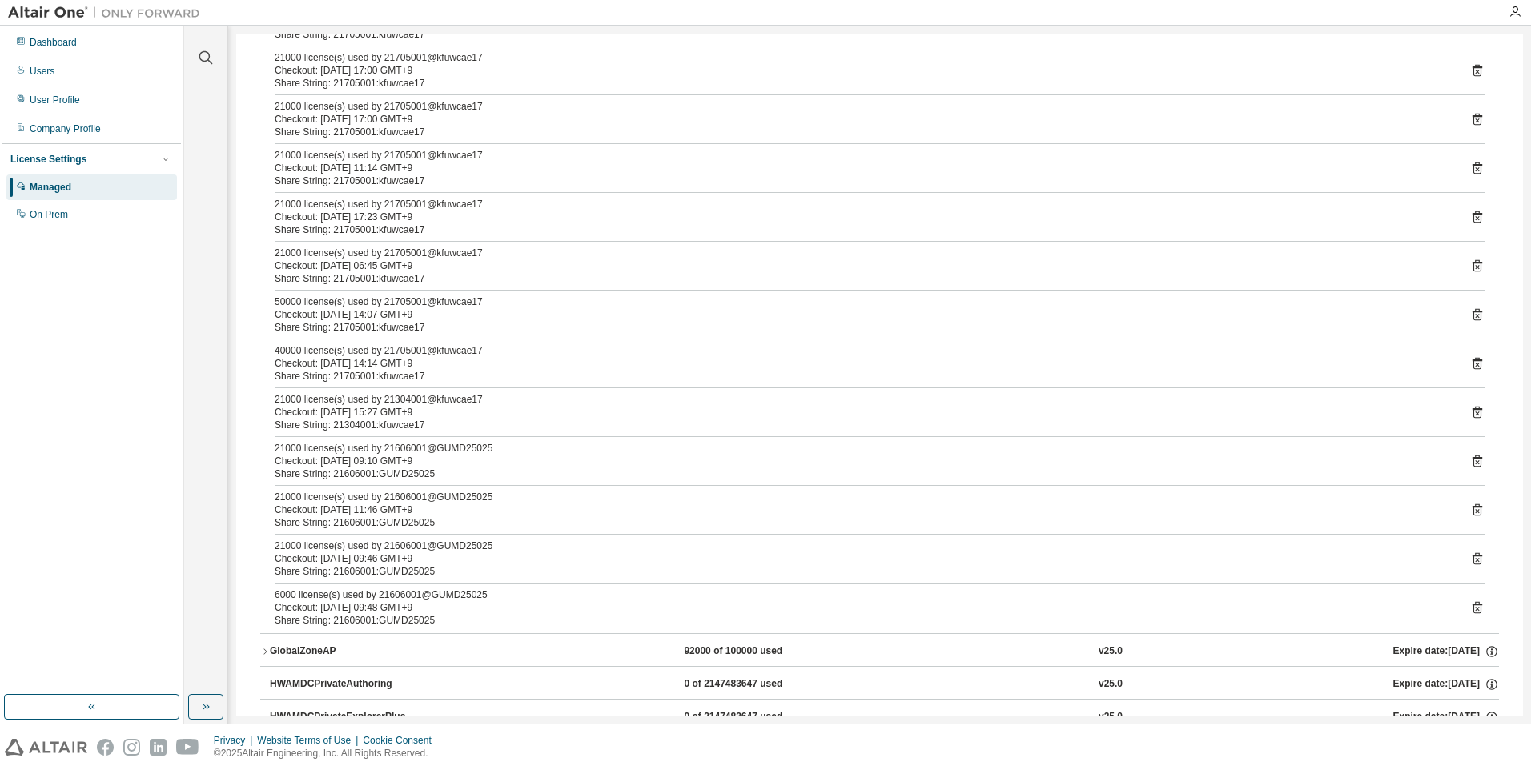
scroll to position [640, 0]
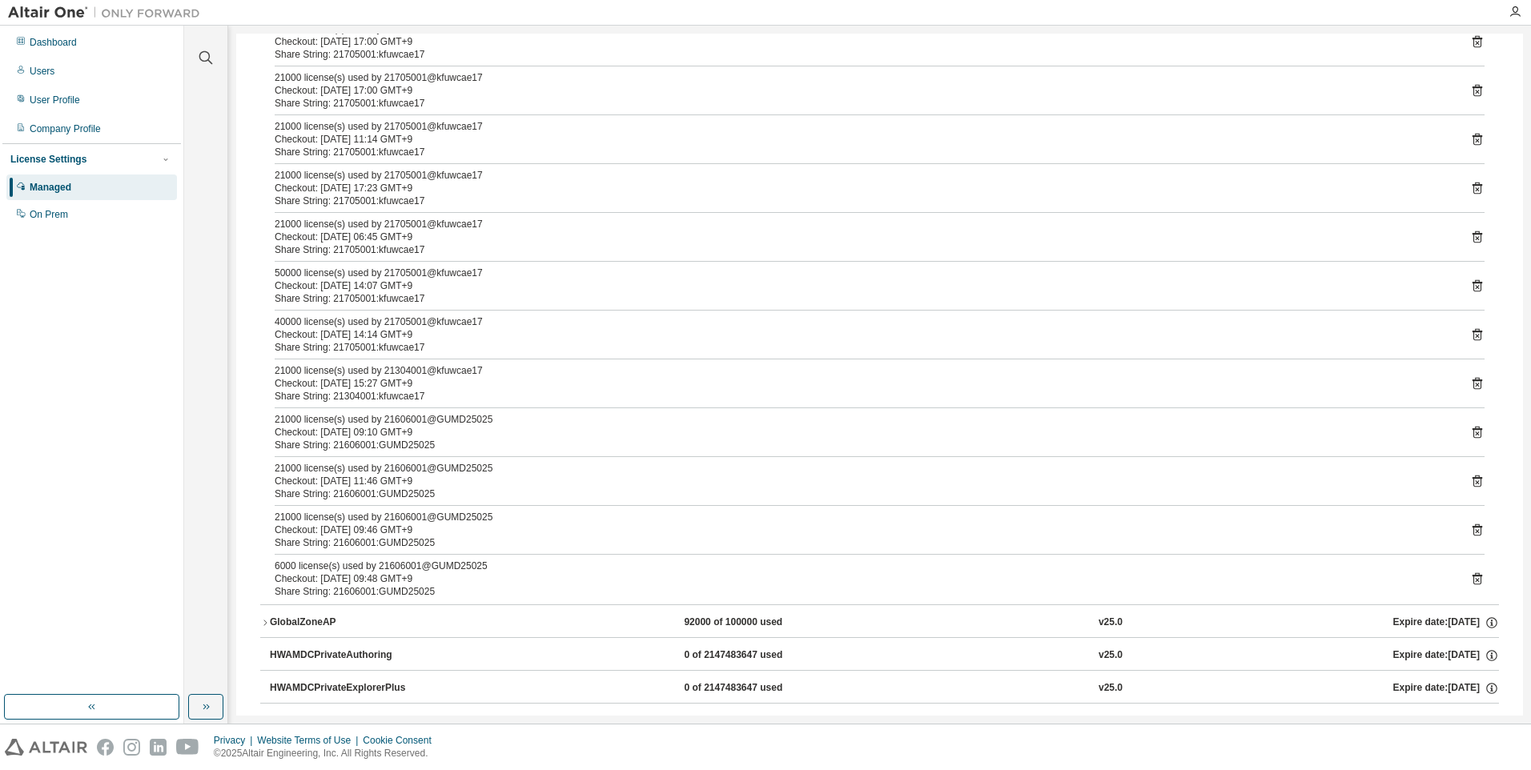
click at [761, 382] on icon at bounding box center [1477, 383] width 14 height 14
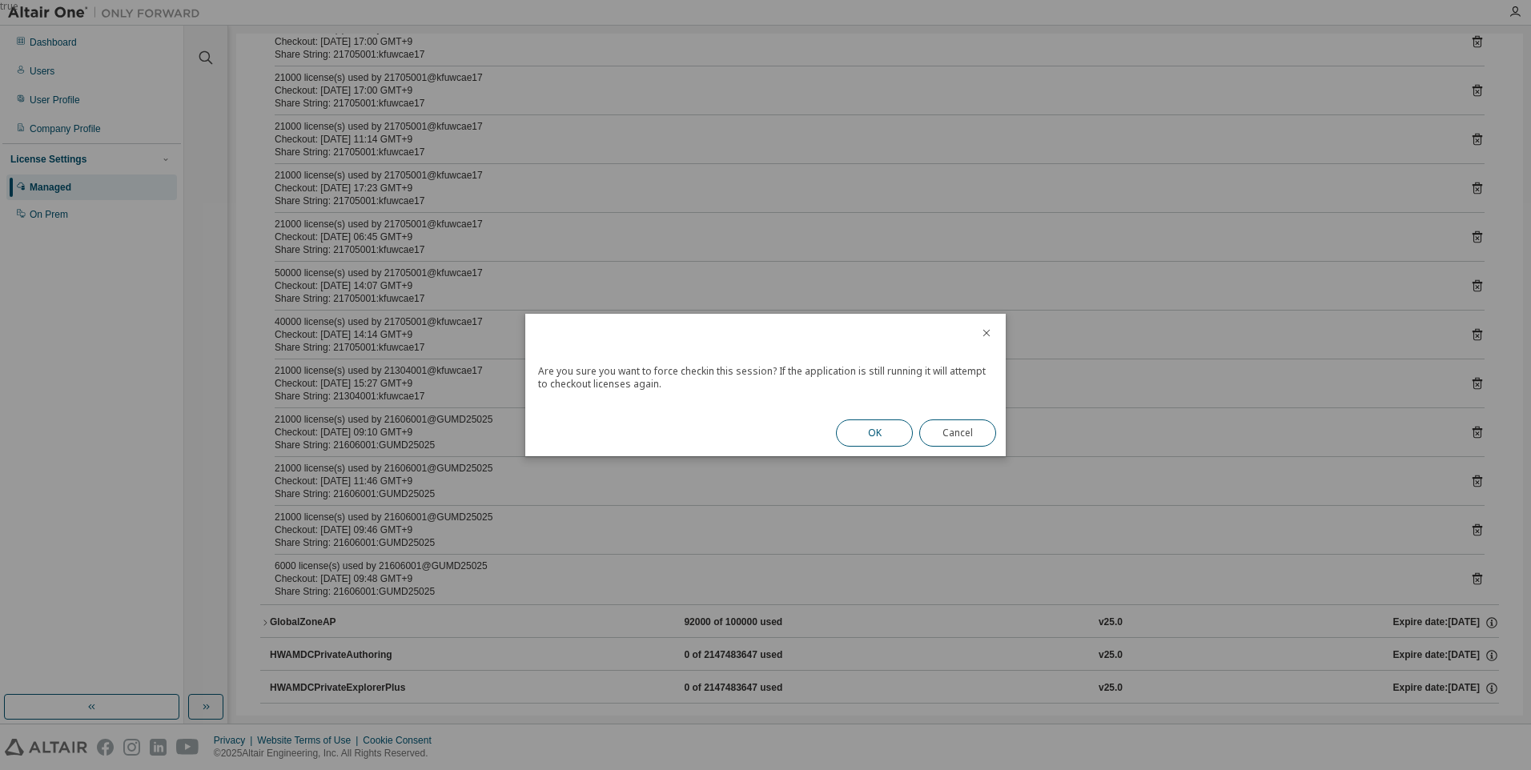
click at [761, 429] on button "OK" at bounding box center [874, 432] width 77 height 27
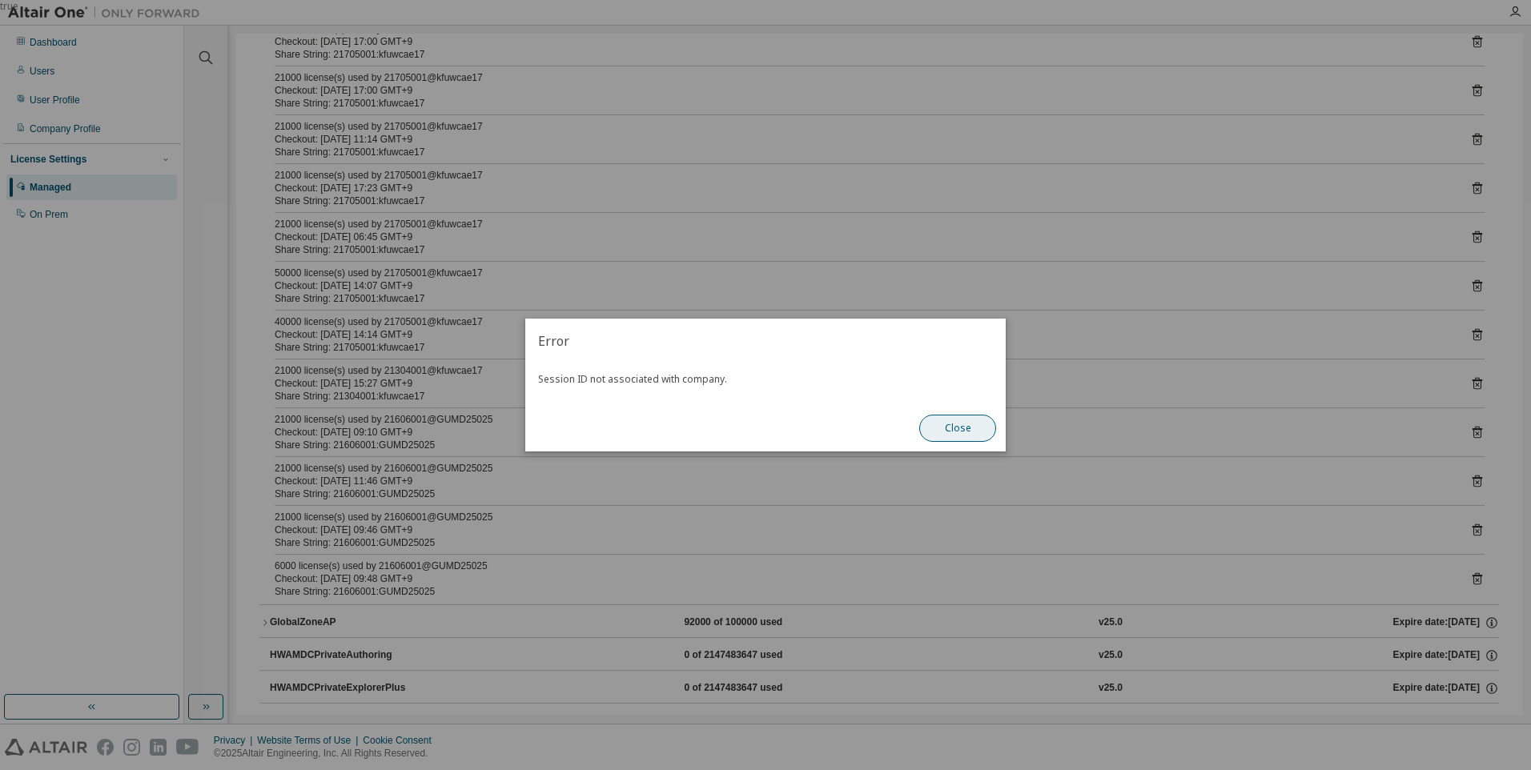
click at [761, 426] on button "Close" at bounding box center [957, 428] width 77 height 27
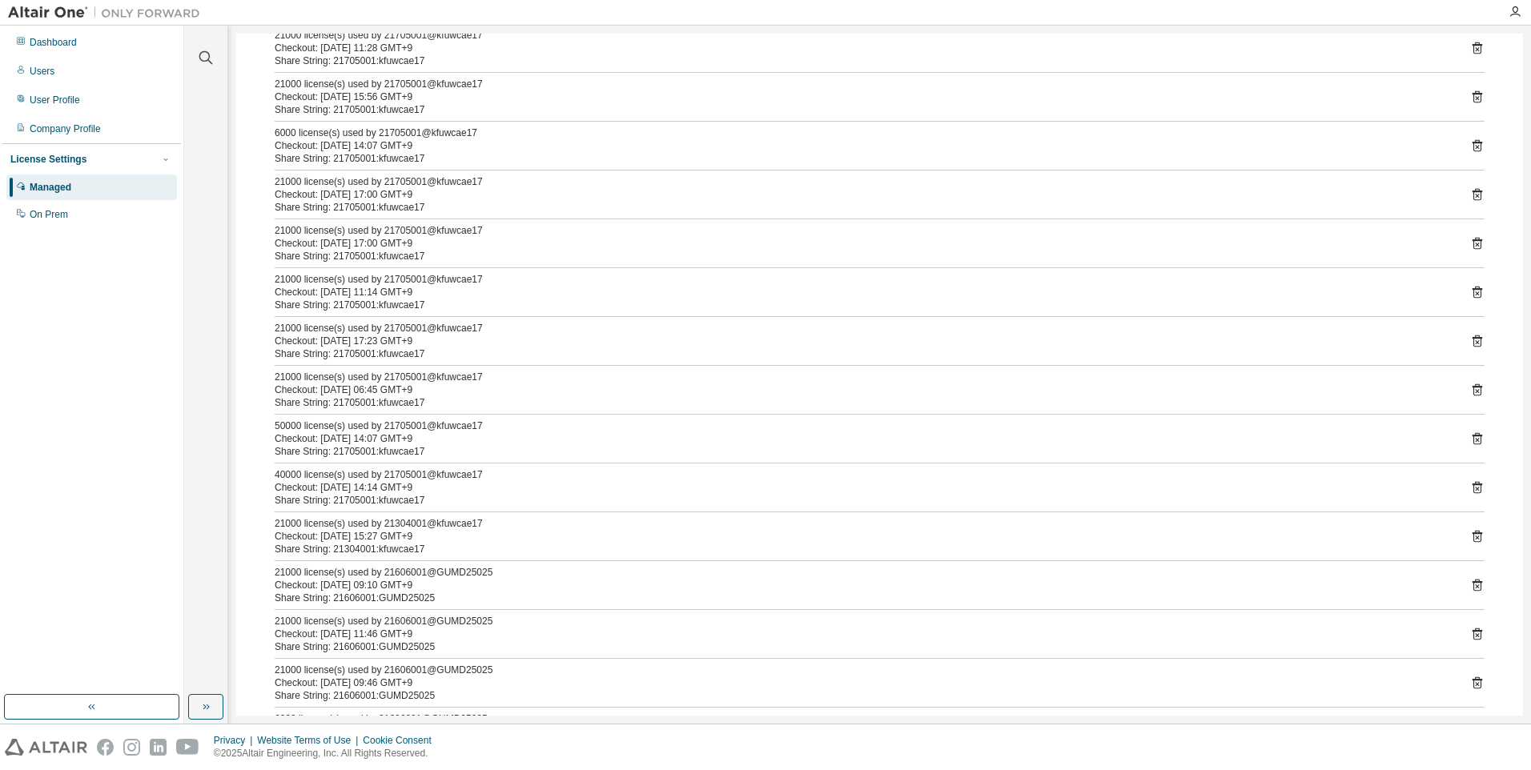
scroll to position [400, 0]
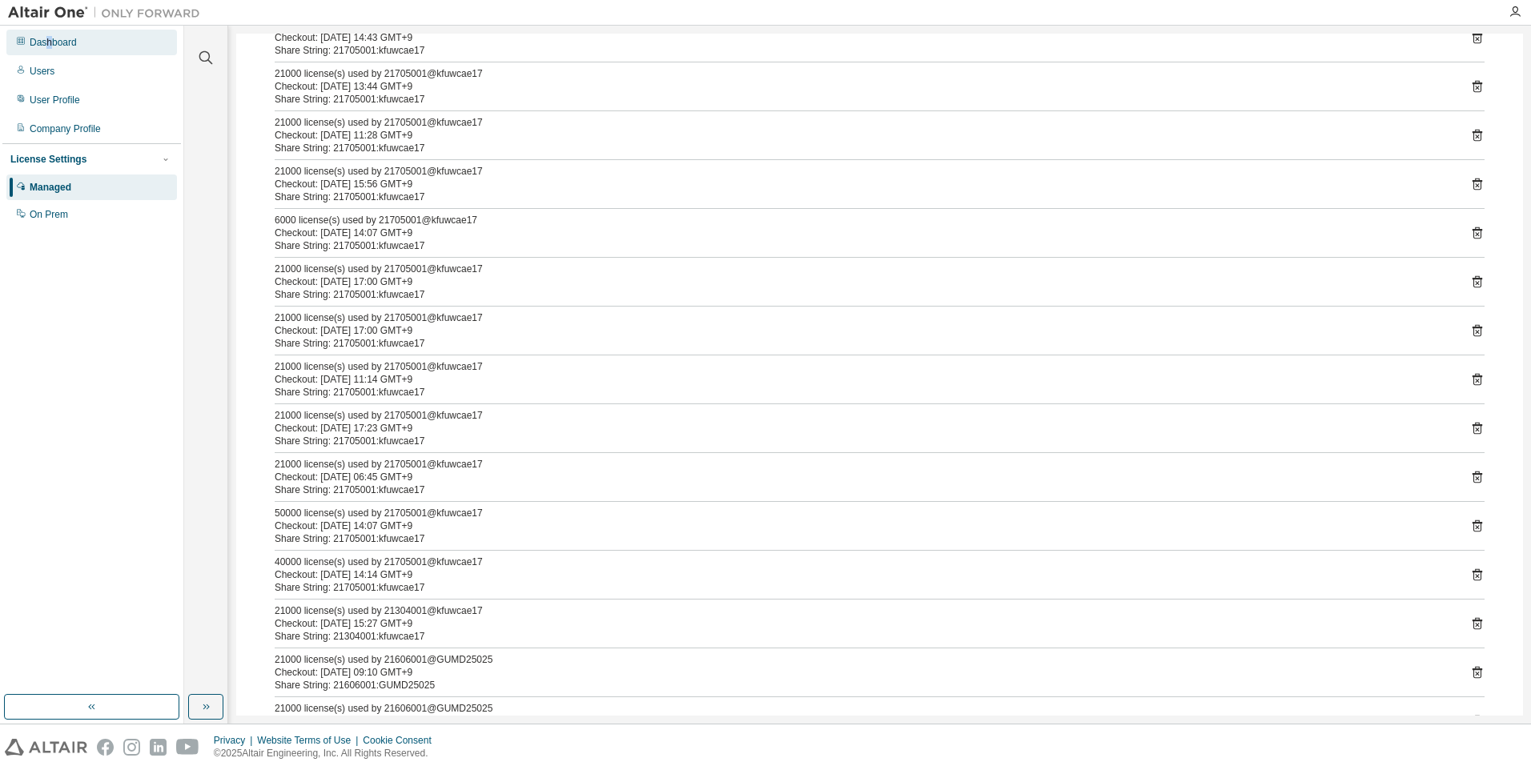
click at [49, 42] on div "Dashboard" at bounding box center [53, 42] width 47 height 13
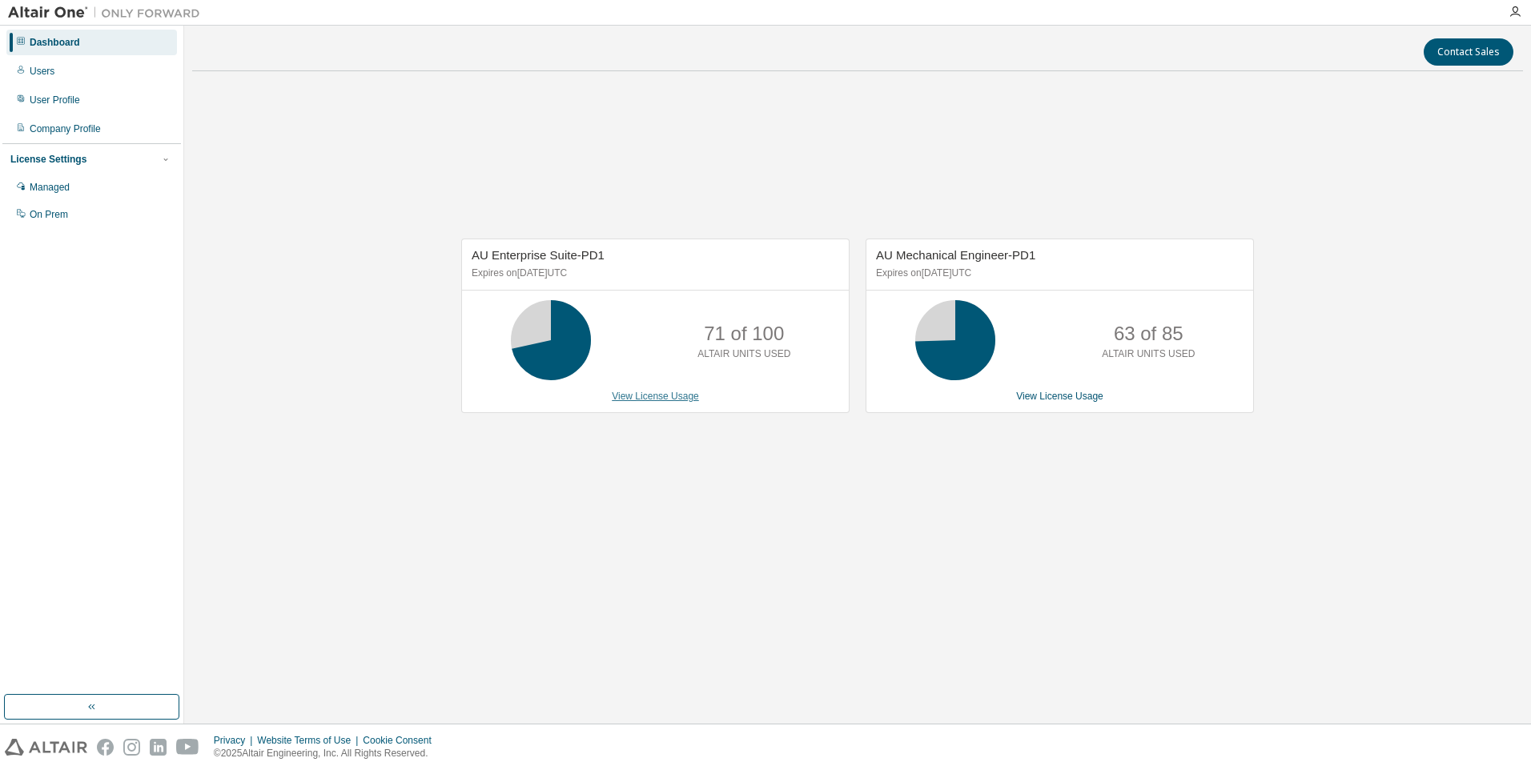
click at [666, 395] on link "View License Usage" at bounding box center [655, 396] width 87 height 11
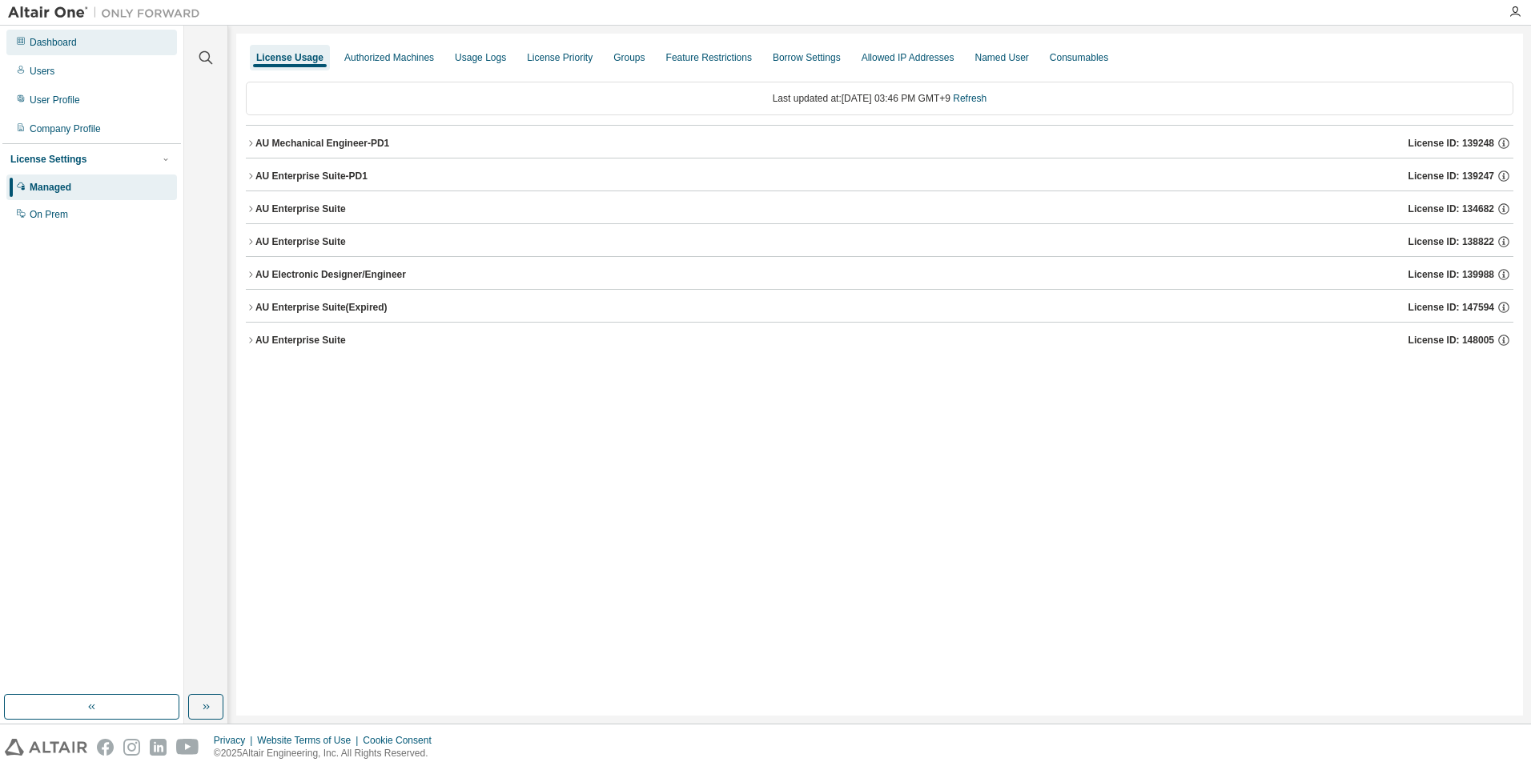
click at [75, 50] on div "Dashboard" at bounding box center [91, 43] width 171 height 26
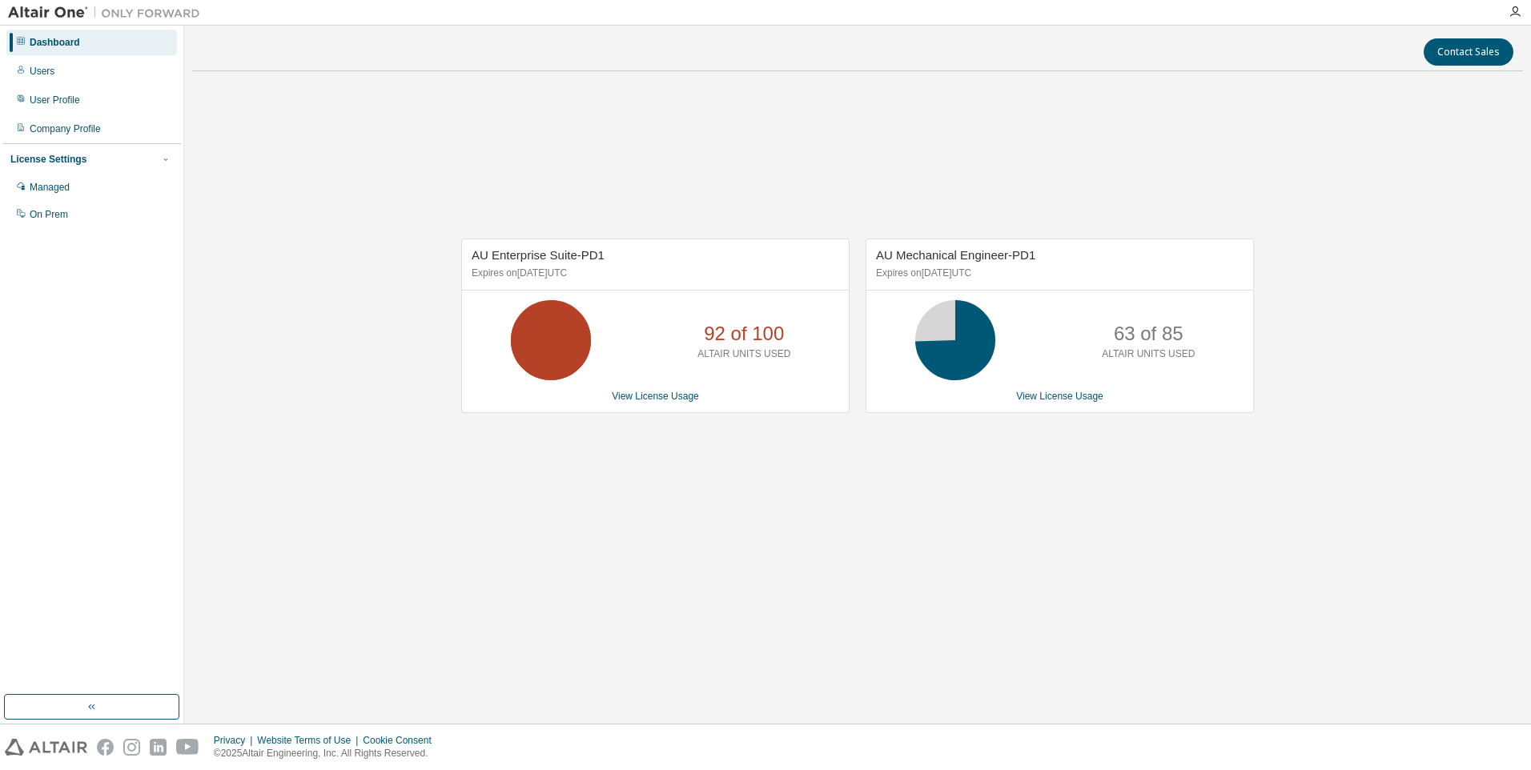
click at [363, 348] on div "AU Enterprise Suite-PD1 Expires on [DATE] UTC 92 of 100 ALTAIR UNITS USED View …" at bounding box center [857, 334] width 1331 height 500
